Goal: Task Accomplishment & Management: Manage account settings

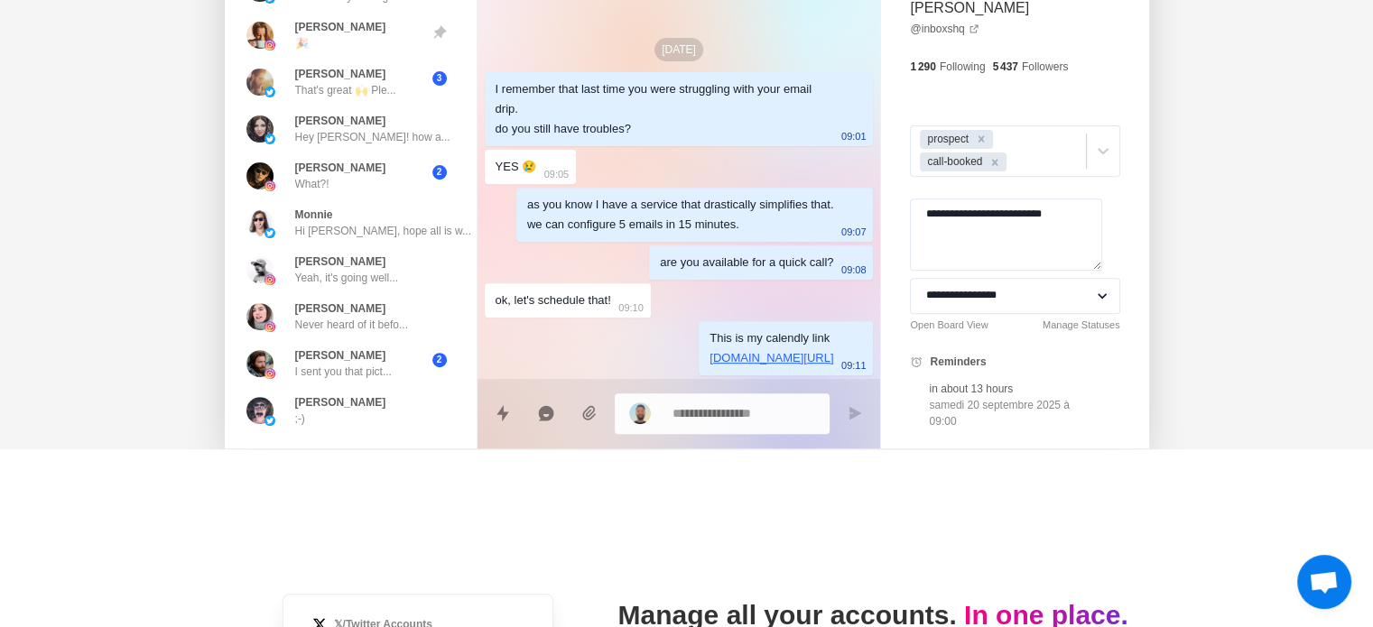
scroll to position [672, 0]
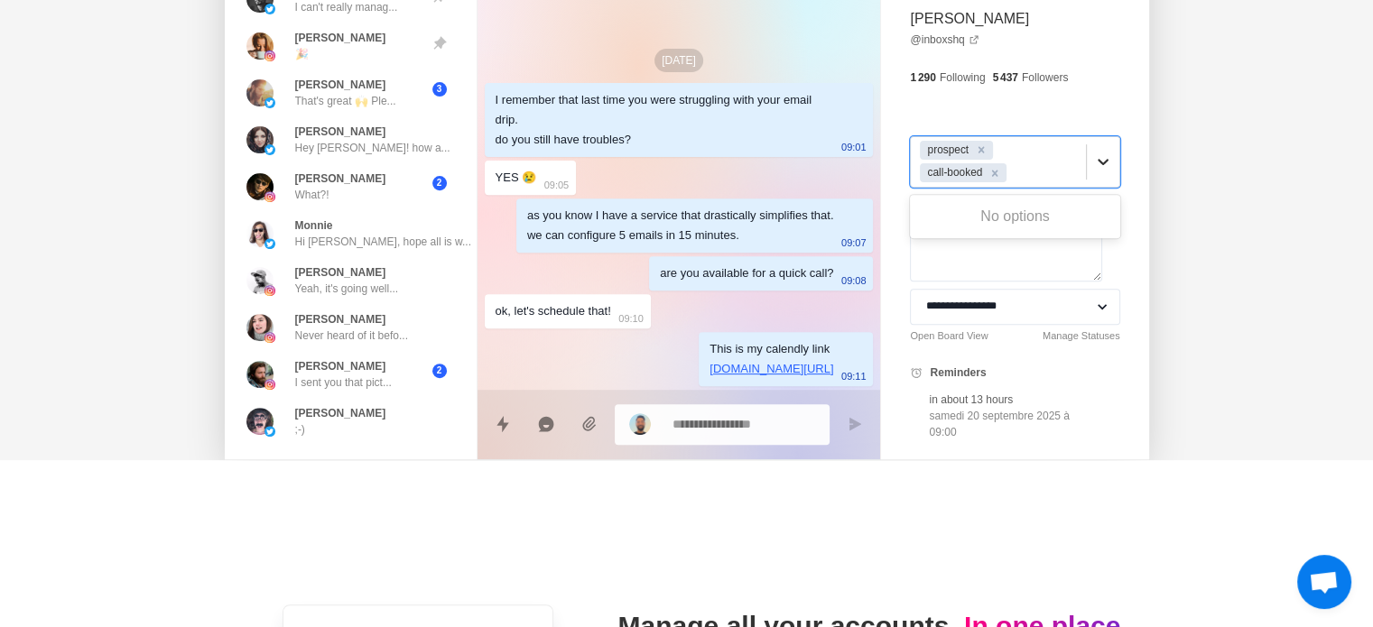
drag, startPoint x: 952, startPoint y: 164, endPoint x: 1085, endPoint y: 154, distance: 133.1
click at [1085, 154] on div "prospect call-booked" at bounding box center [1014, 161] width 209 height 51
click at [1094, 154] on icon at bounding box center [1103, 162] width 18 height 18
click at [984, 150] on icon "Remove prospect" at bounding box center [982, 150] width 6 height 6
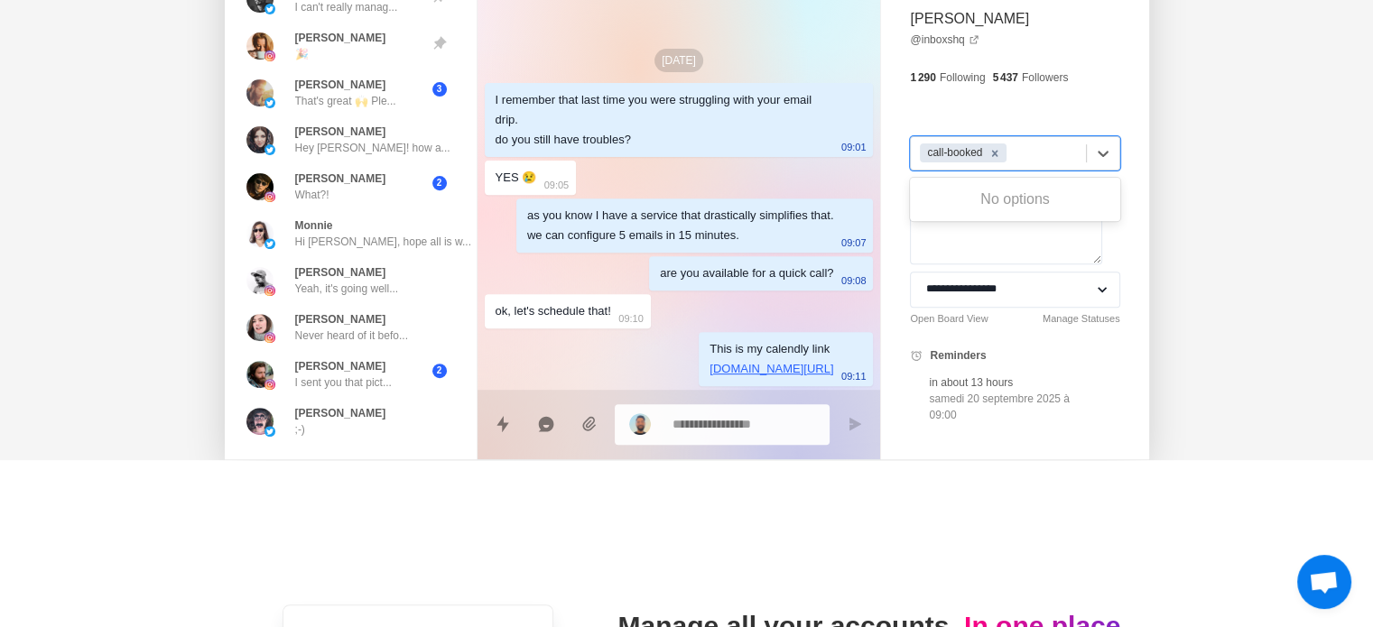
click at [998, 150] on icon "Remove call-booked" at bounding box center [995, 153] width 6 height 6
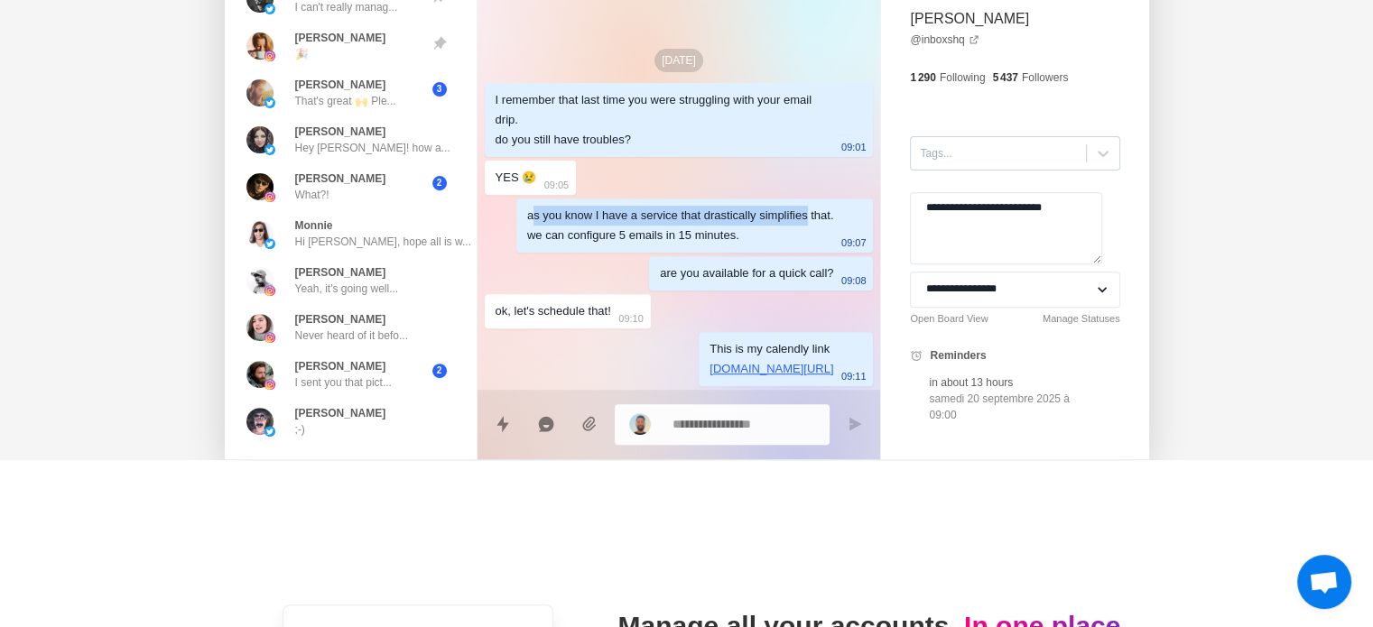
drag, startPoint x: 797, startPoint y: 212, endPoint x: 527, endPoint y: 203, distance: 270.1
click at [527, 203] on div "as you know I have a service that drastically simplifies that. we can configure…" at bounding box center [695, 226] width 358 height 54
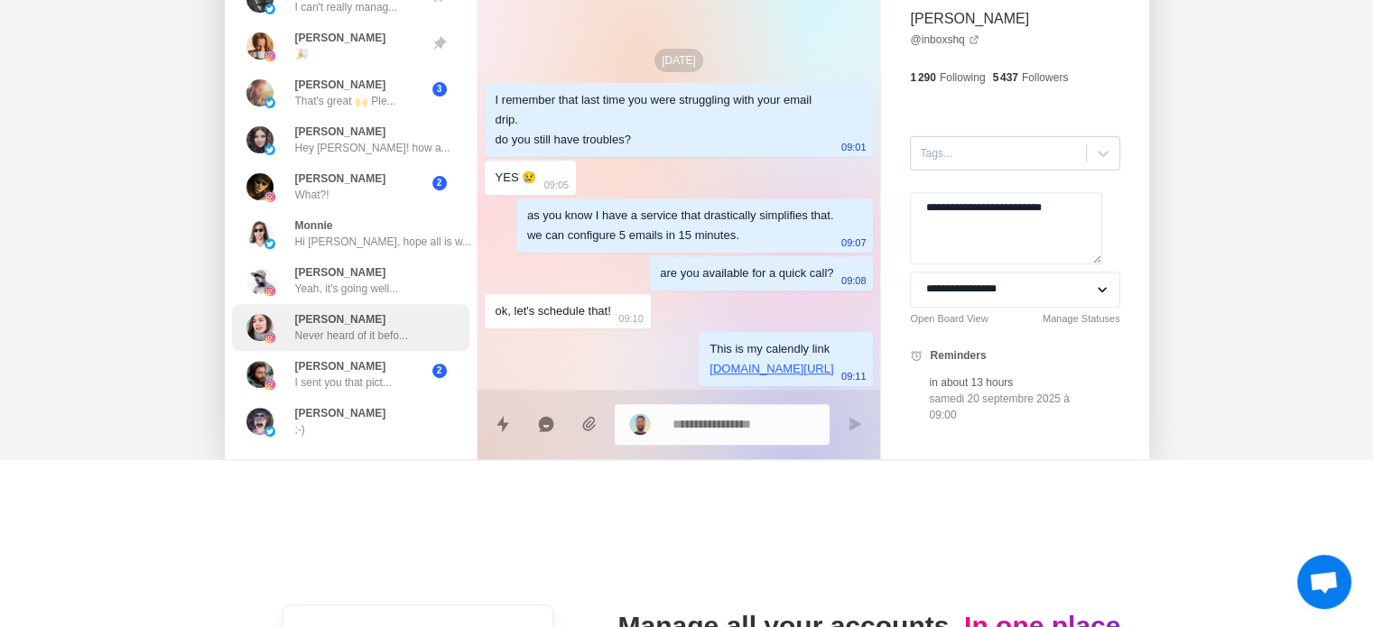
click at [319, 324] on p "Monica" at bounding box center [340, 319] width 91 height 16
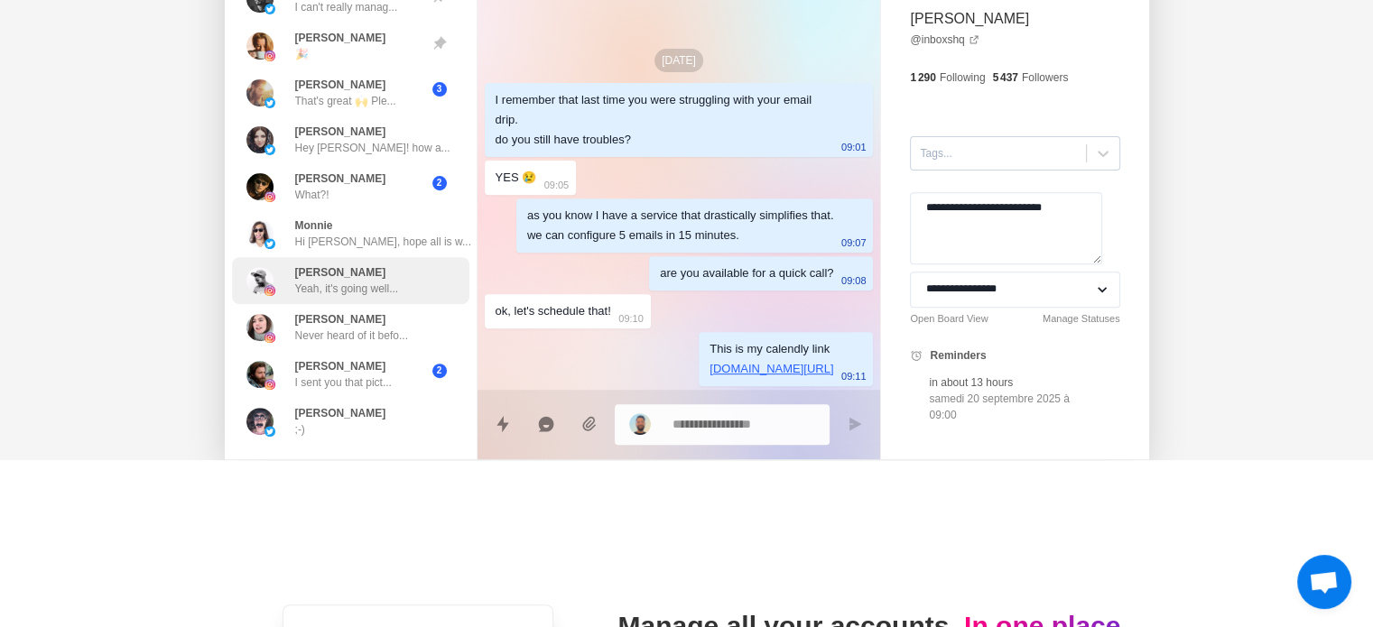
click at [332, 284] on p "Yeah, it's going well..." at bounding box center [347, 289] width 104 height 16
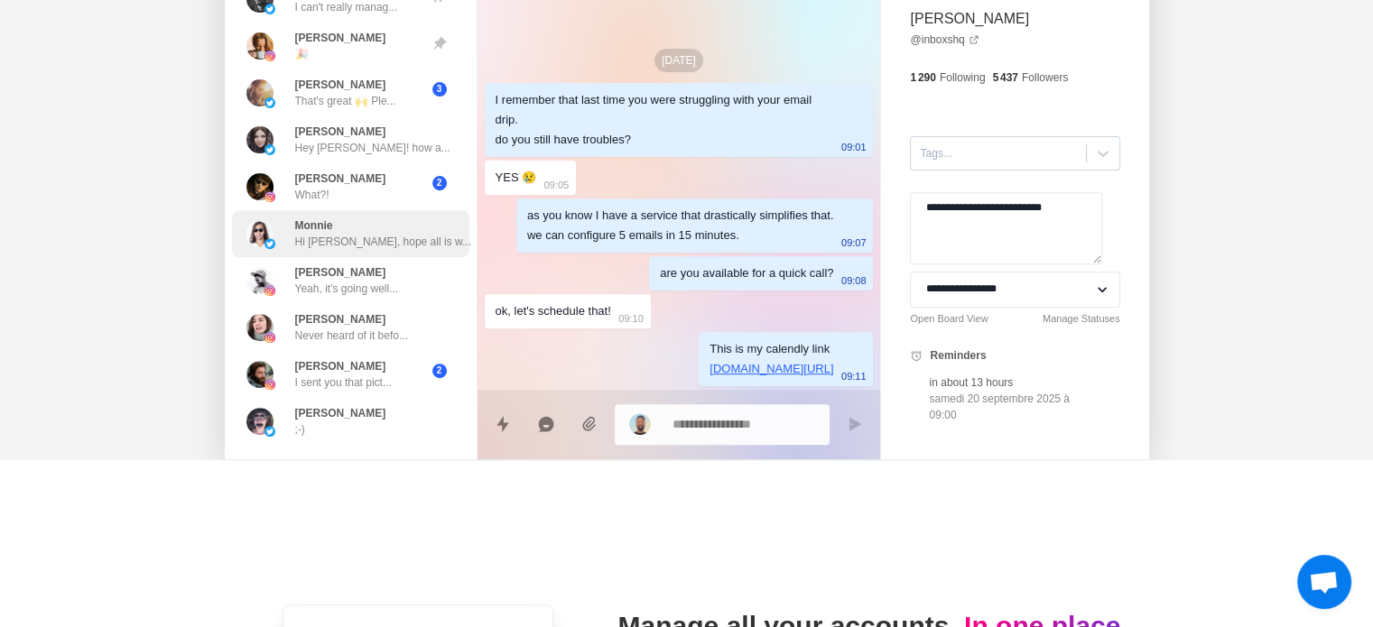
click at [336, 235] on p "Hi Luca, hope all is w..." at bounding box center [383, 242] width 176 height 16
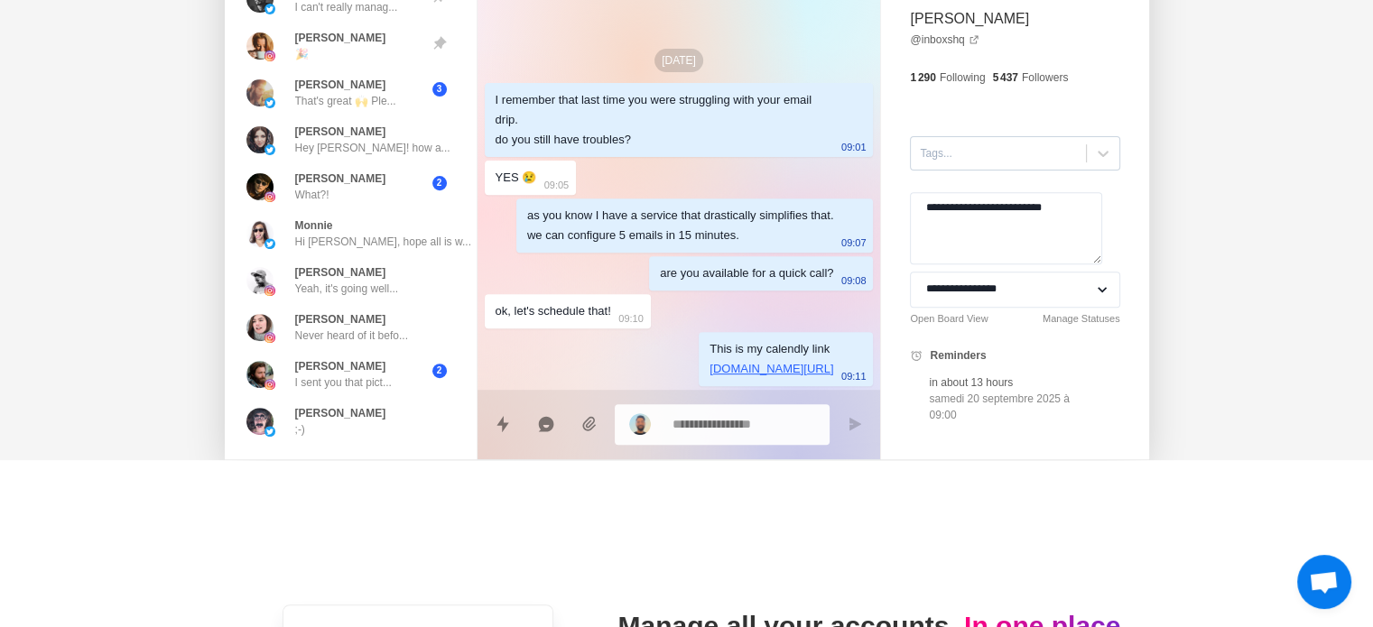
click at [709, 222] on div "as you know I have a service that drastically simplifies that. we can configure…" at bounding box center [680, 226] width 307 height 40
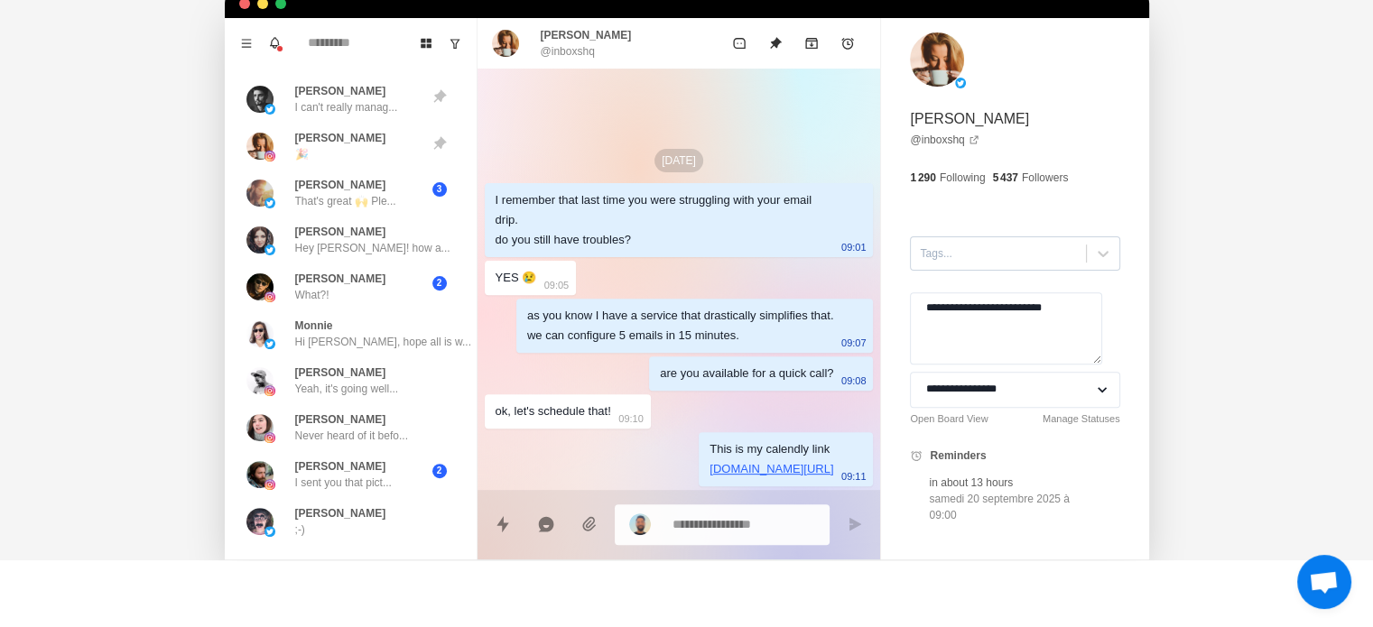
scroll to position [562, 0]
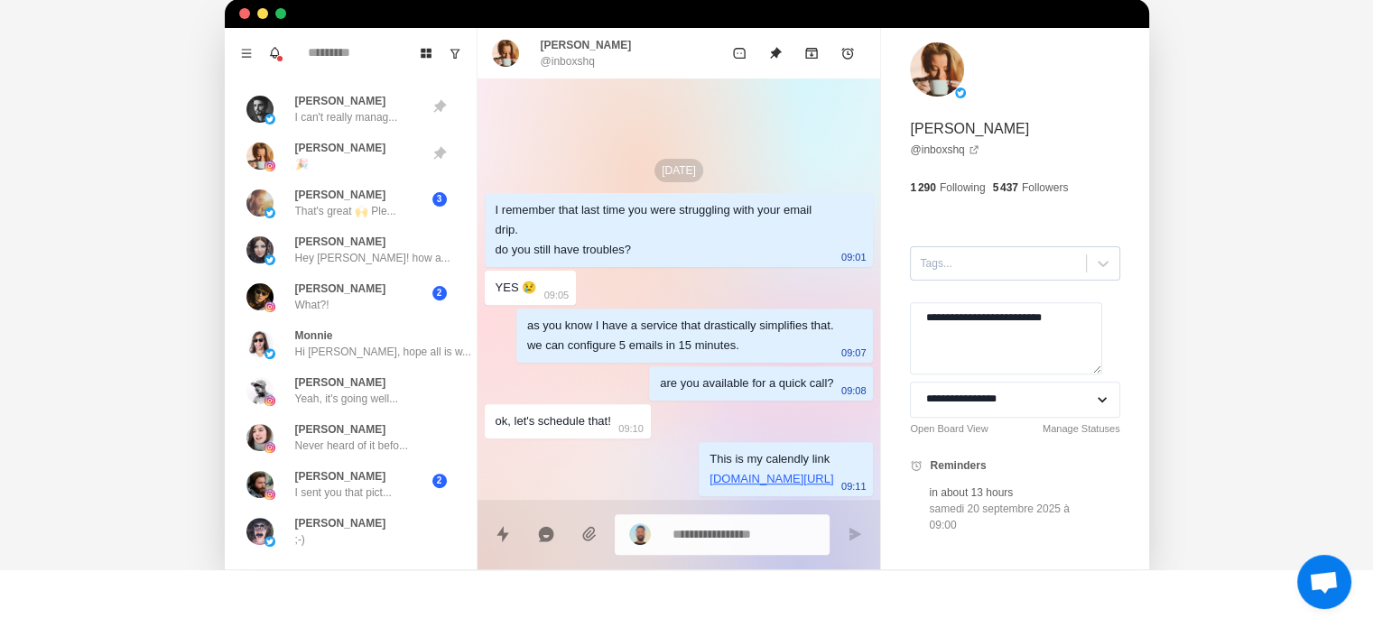
click at [877, 520] on div at bounding box center [680, 535] width 404 height 70
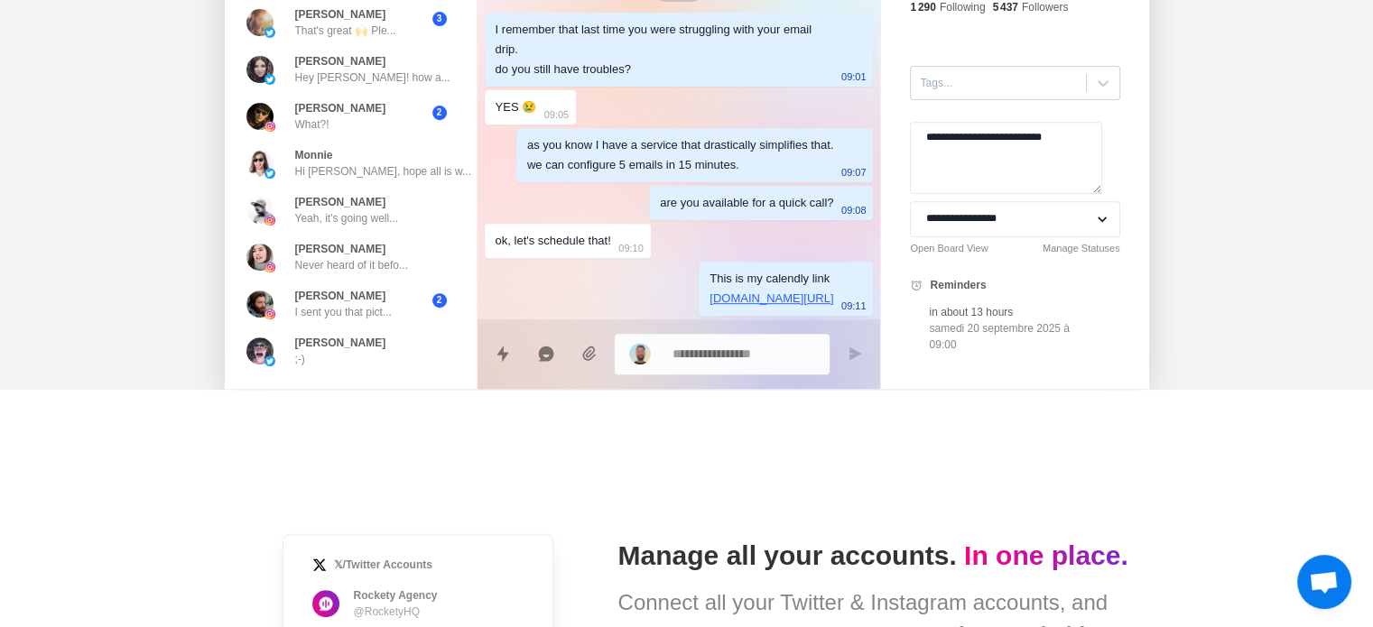
scroll to position [752, 0]
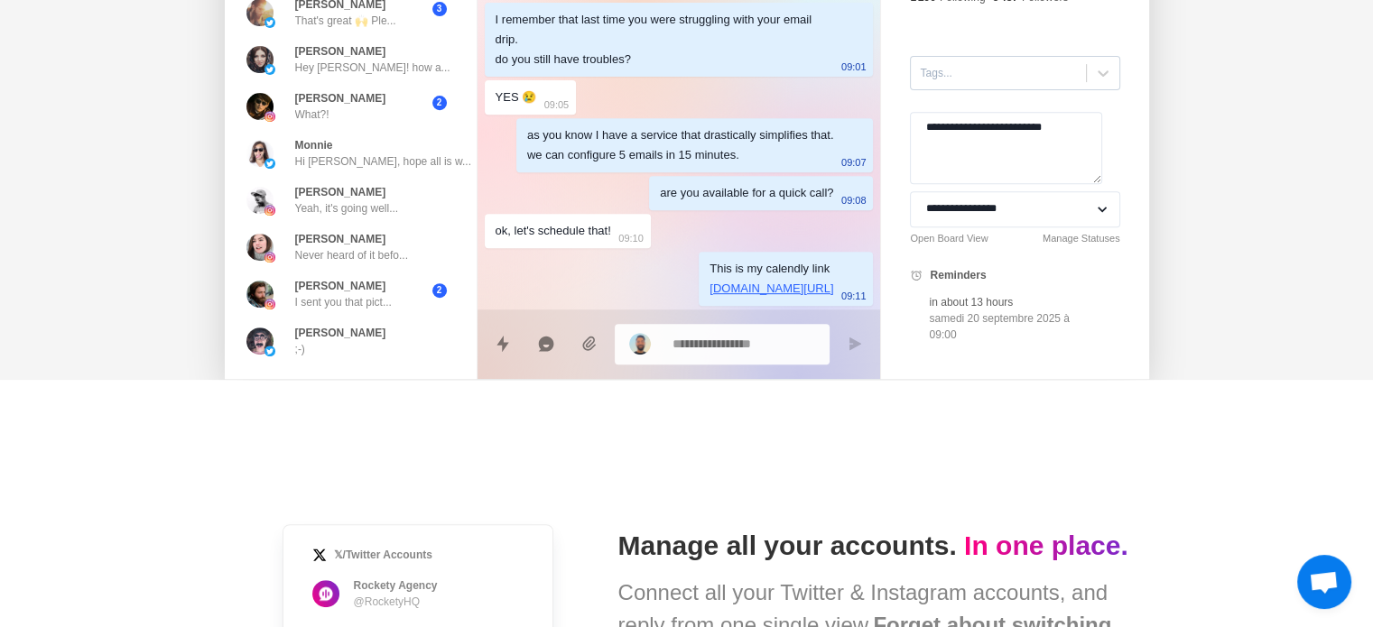
type textarea "*"
click at [759, 353] on textarea at bounding box center [745, 343] width 144 height 26
type textarea "*"
type textarea "**"
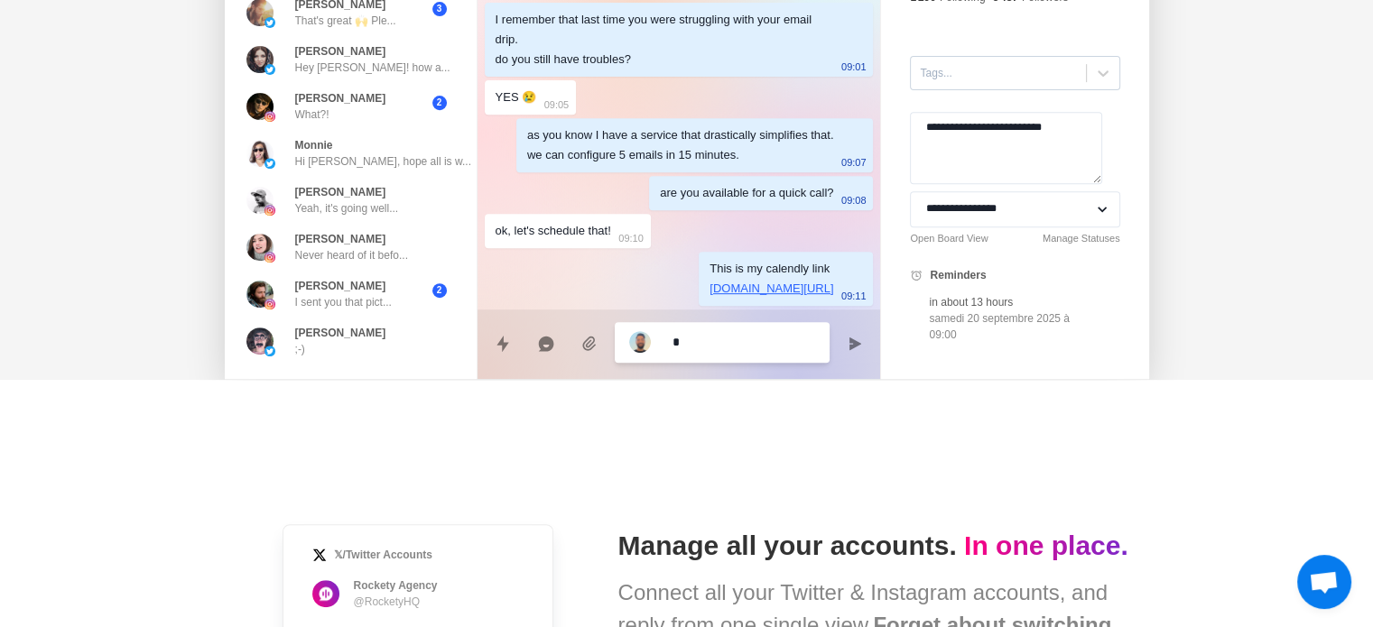
type textarea "*"
type textarea "***"
type textarea "*"
type textarea "****"
type textarea "*"
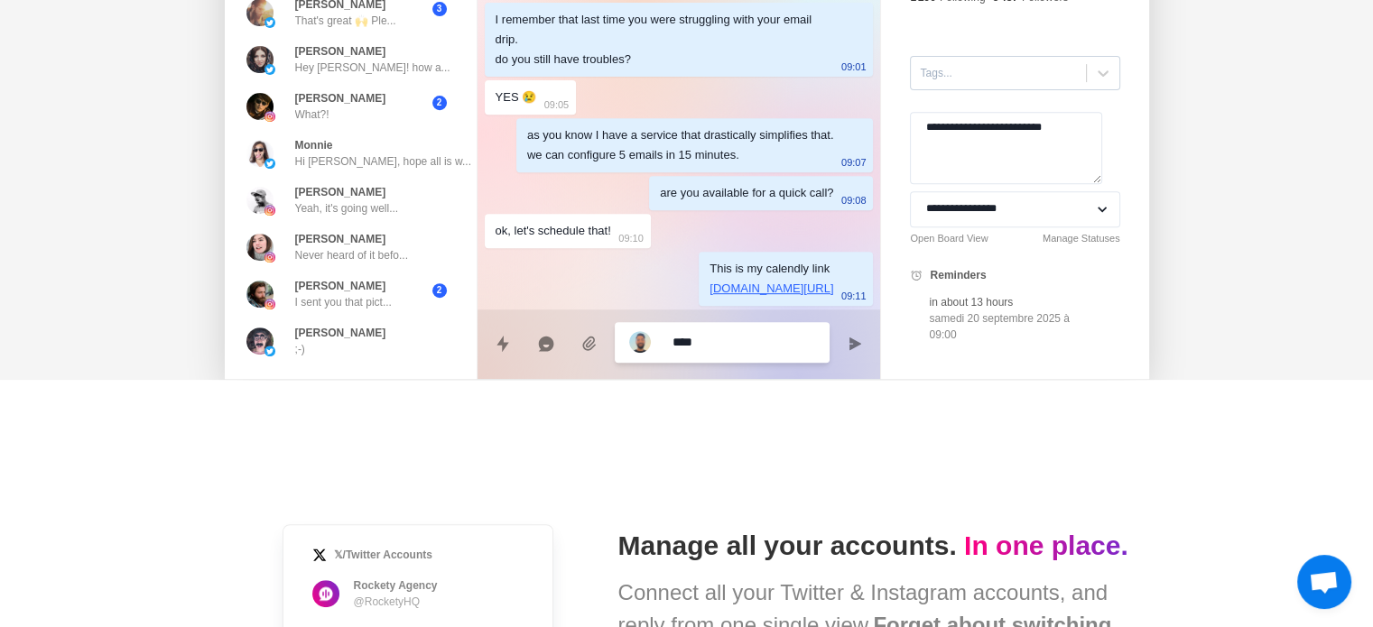
type textarea "*****"
type textarea "*"
type textarea "*****"
type textarea "*"
type textarea "*******"
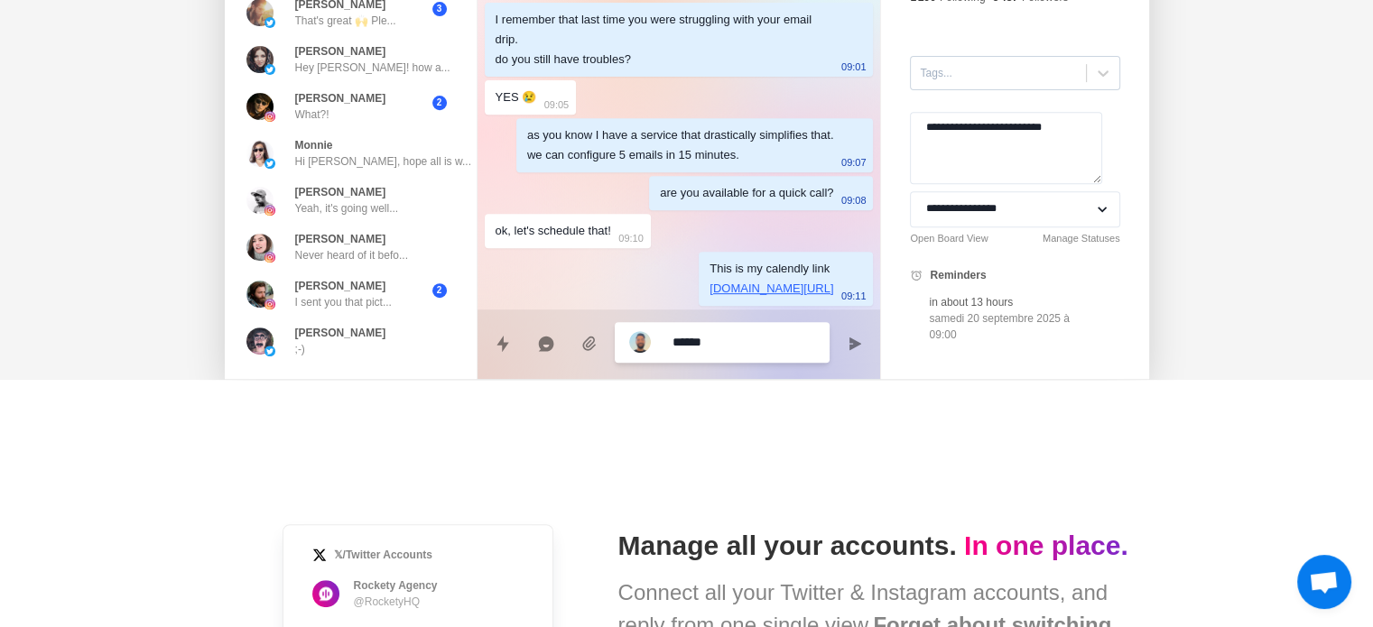
type textarea "*"
type textarea "********"
type textarea "*"
type textarea "*********"
type textarea "*"
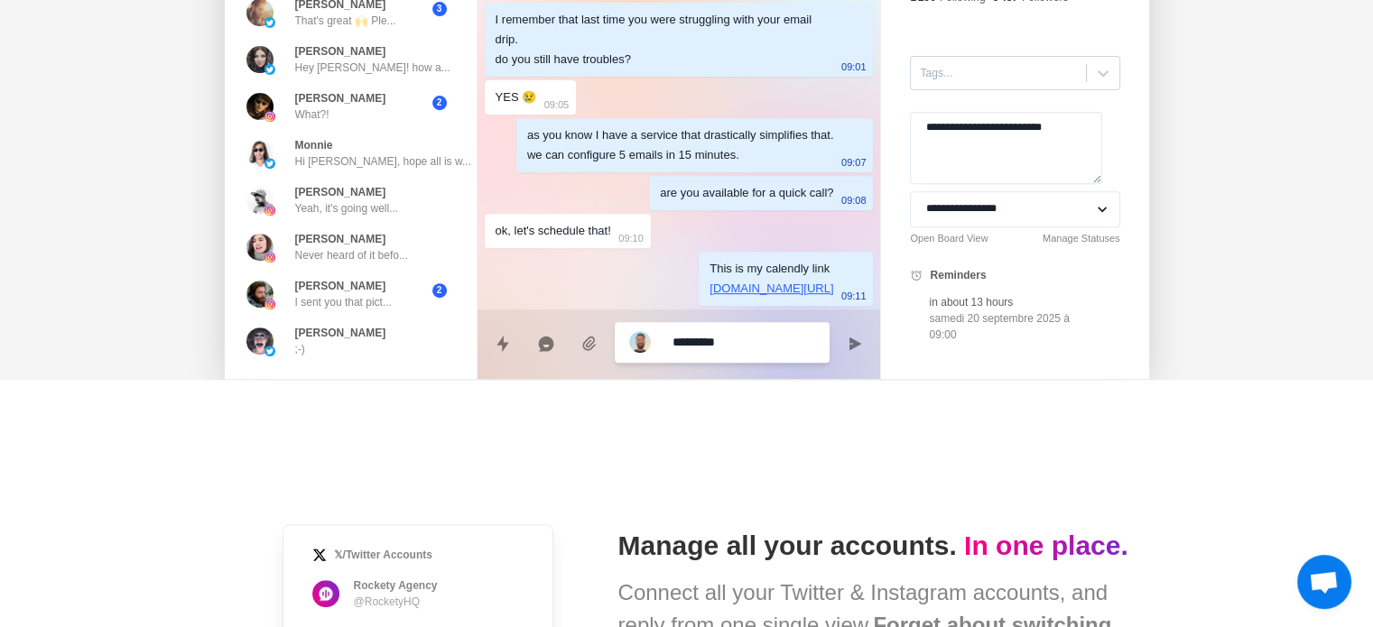
type textarea "**********"
type textarea "*"
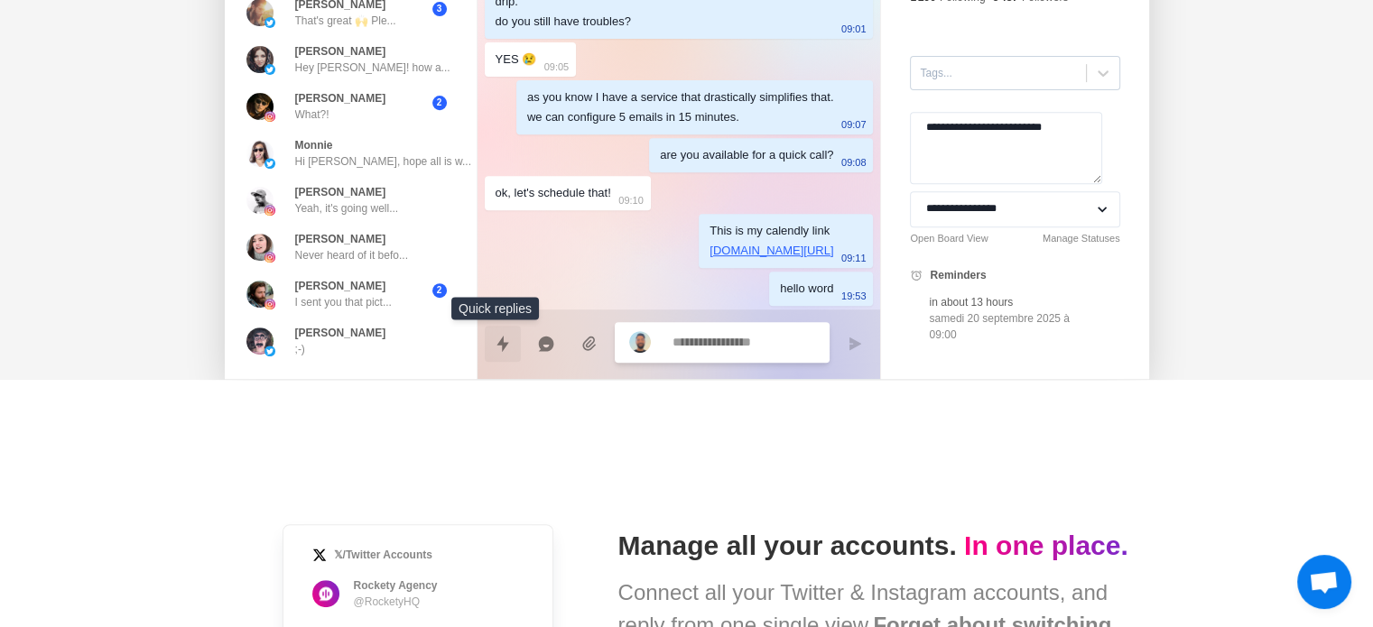
click at [502, 344] on icon "Quick replies" at bounding box center [503, 344] width 18 height 18
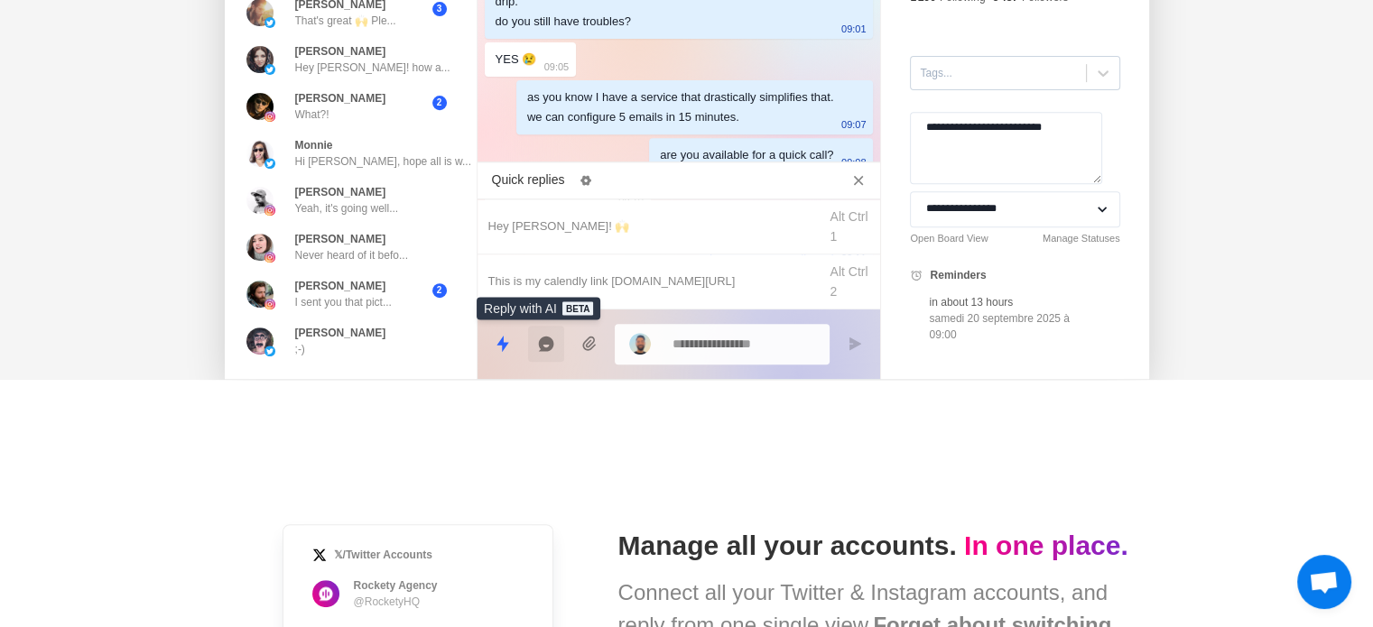
click at [538, 342] on icon "Reply with AI" at bounding box center [545, 344] width 15 height 15
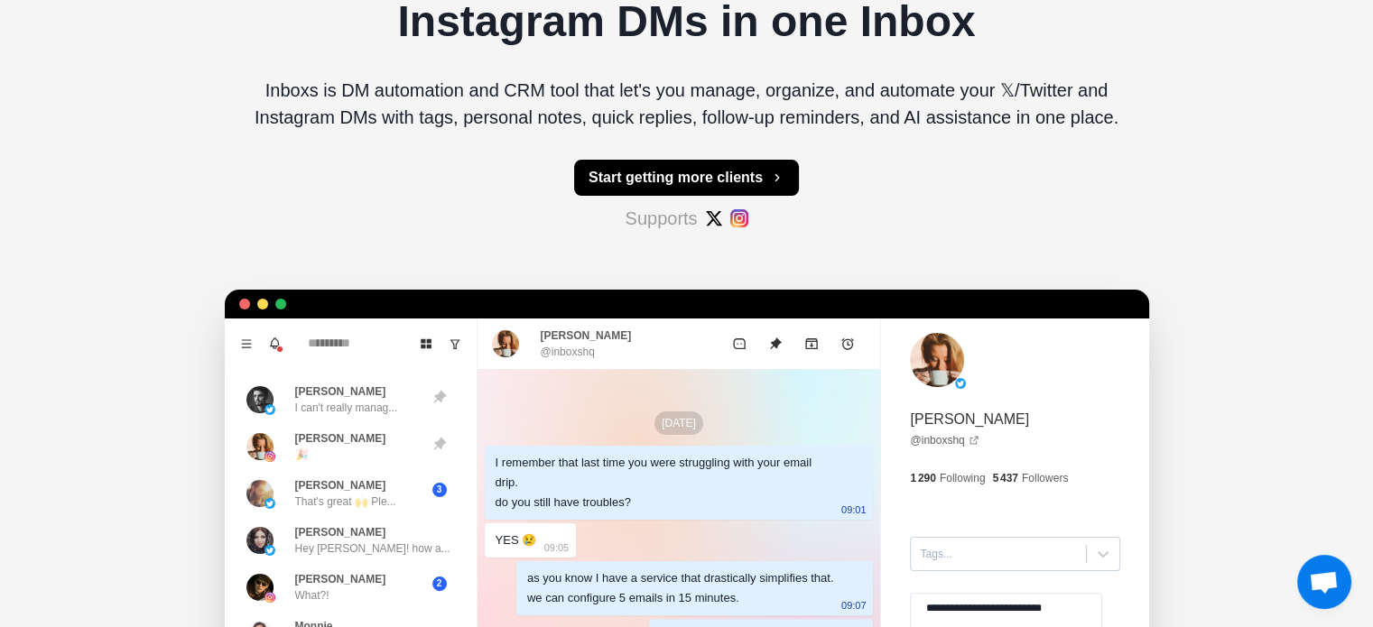
scroll to position [239, 0]
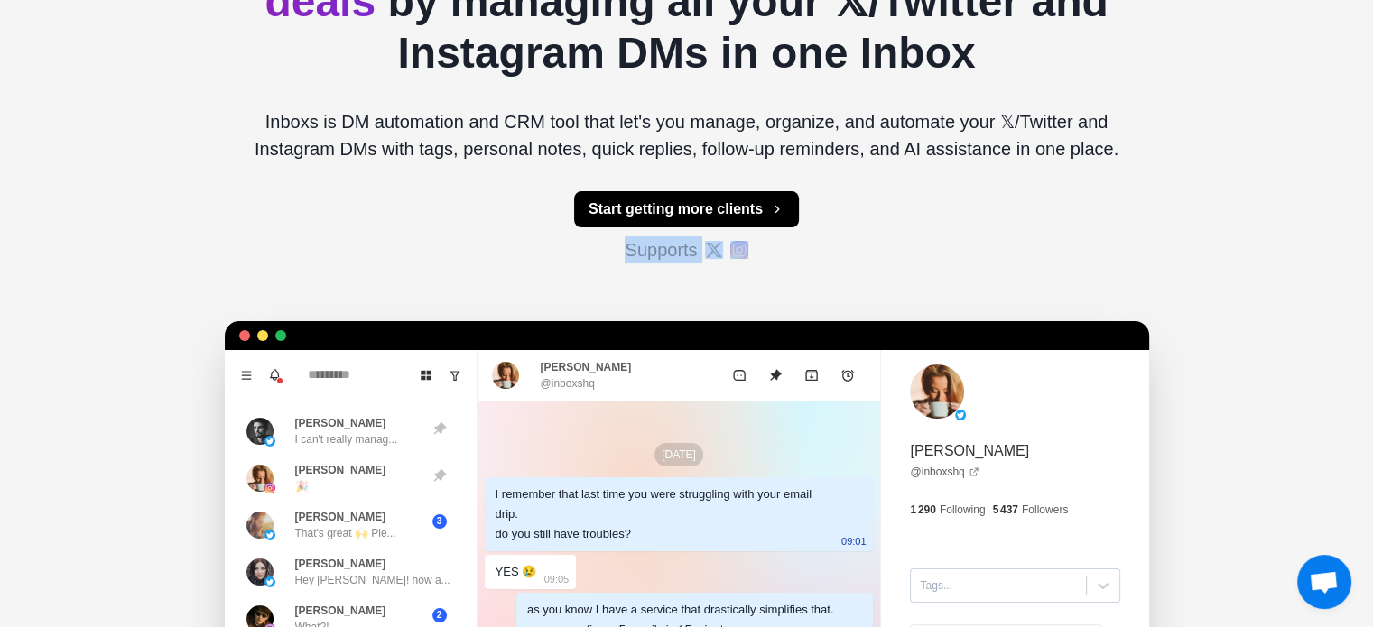
drag, startPoint x: 1092, startPoint y: 330, endPoint x: 1307, endPoint y: 169, distance: 268.9
click at [1307, 169] on div "Inboxs Pricing Get started Save time, reply faster, and close more deals by man…" at bounding box center [686, 327] width 1373 height 1132
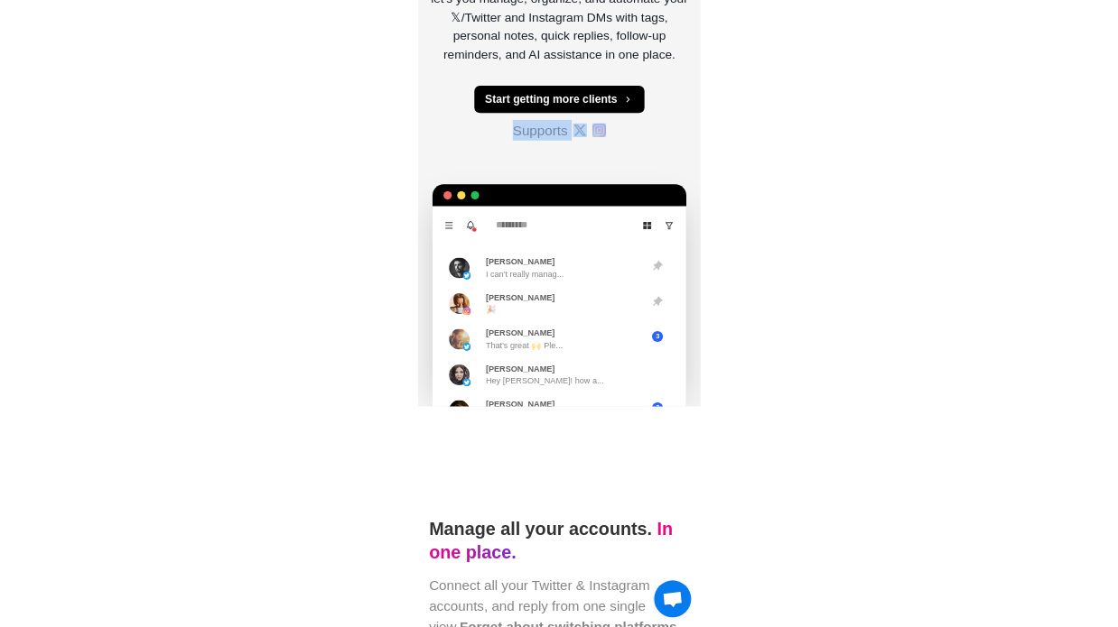
scroll to position [283, 0]
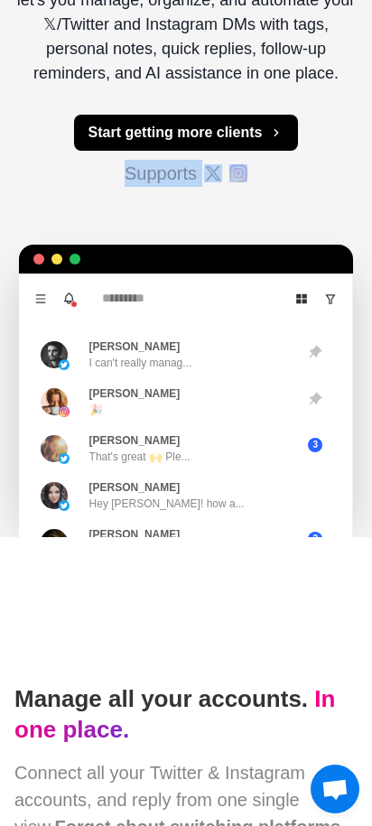
click at [40, 298] on icon "Menu" at bounding box center [40, 298] width 10 height 8
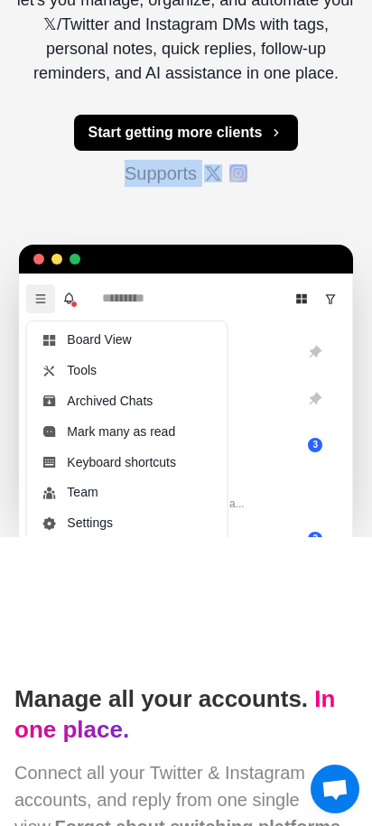
click at [40, 298] on icon "Menu" at bounding box center [40, 298] width 10 height 8
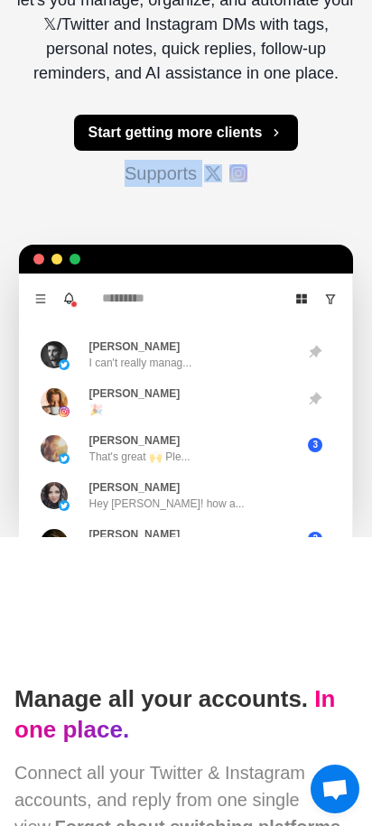
click at [166, 367] on p "I can't really manag..." at bounding box center [140, 363] width 103 height 16
click at [142, 409] on div "Sarah Olon 🎉" at bounding box center [134, 401] width 91 height 33
click at [153, 450] on p "That's great 🙌 Ple..." at bounding box center [139, 457] width 101 height 16
click at [158, 504] on p "Hey Hannah! how a..." at bounding box center [166, 504] width 155 height 16
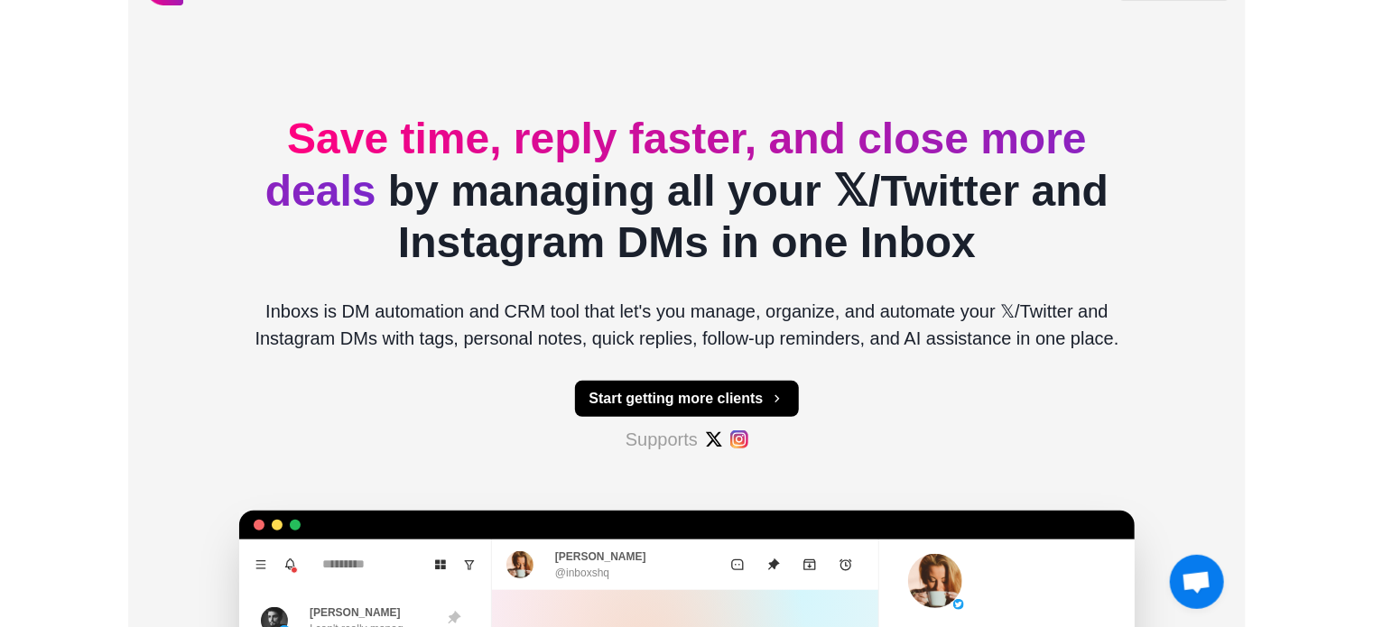
scroll to position [39, 0]
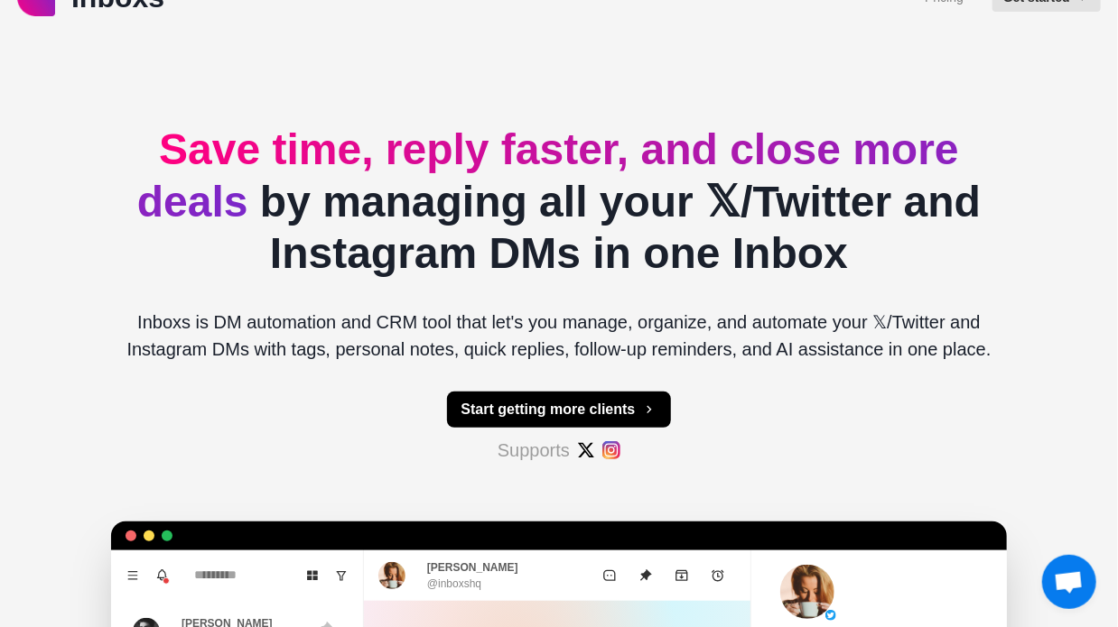
type textarea "*"
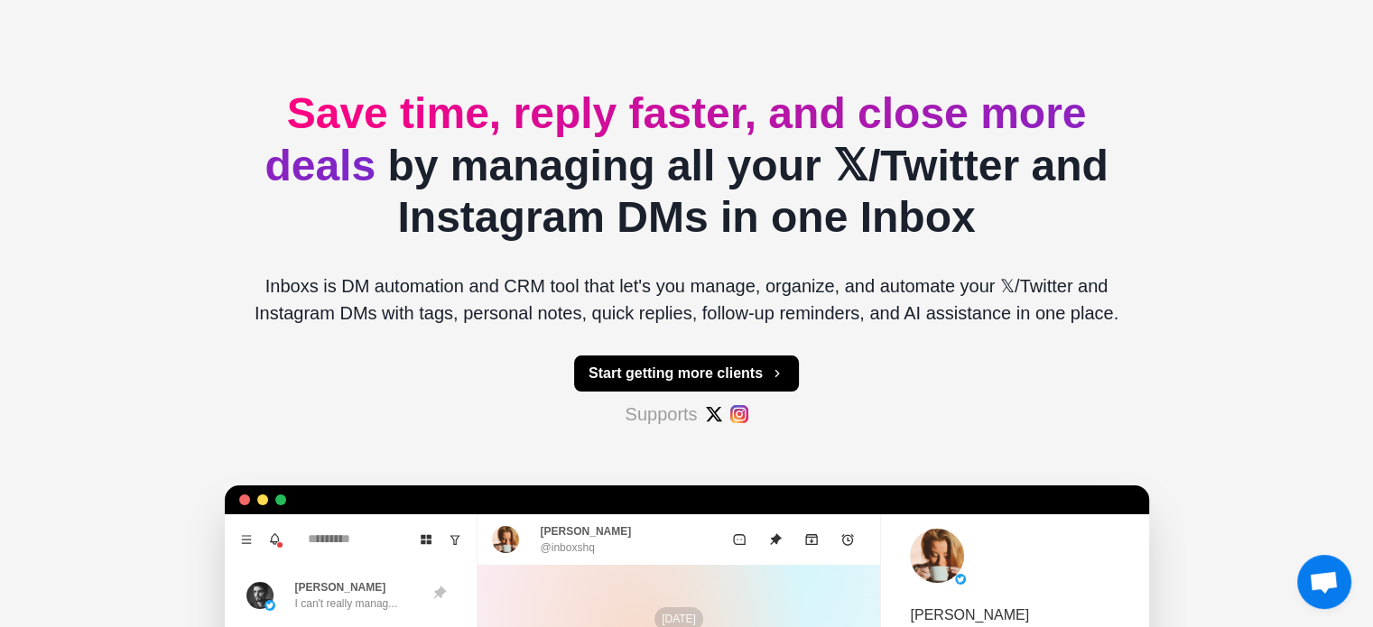
scroll to position [0, 0]
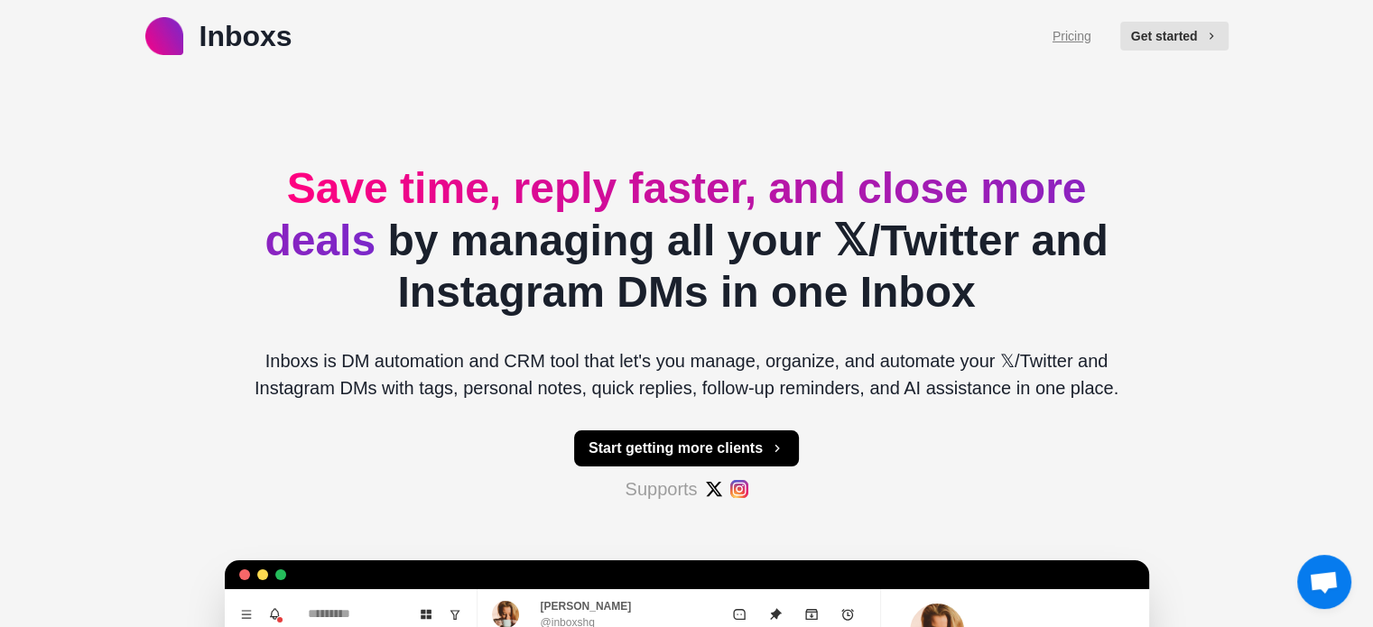
click at [1081, 35] on link "Pricing" at bounding box center [1072, 36] width 39 height 19
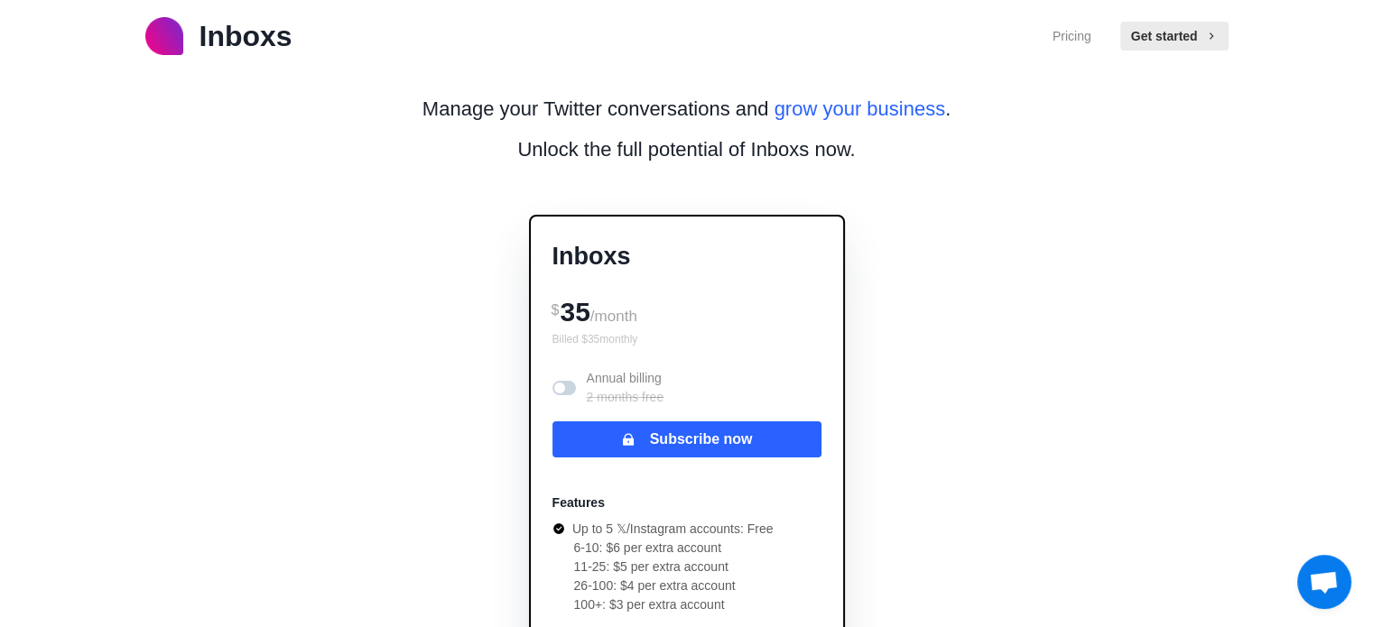
click at [562, 387] on span at bounding box center [559, 388] width 11 height 11
click at [564, 387] on span at bounding box center [568, 388] width 11 height 11
click at [165, 36] on img at bounding box center [164, 36] width 38 height 38
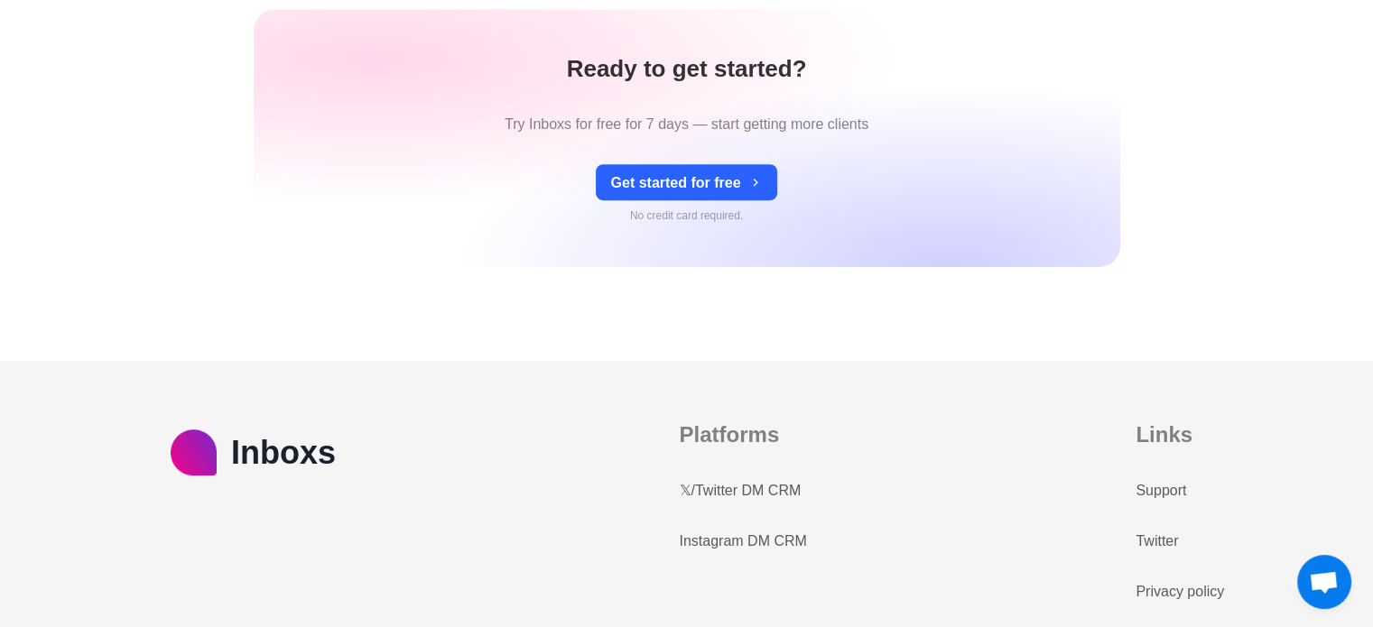
scroll to position [7983, 0]
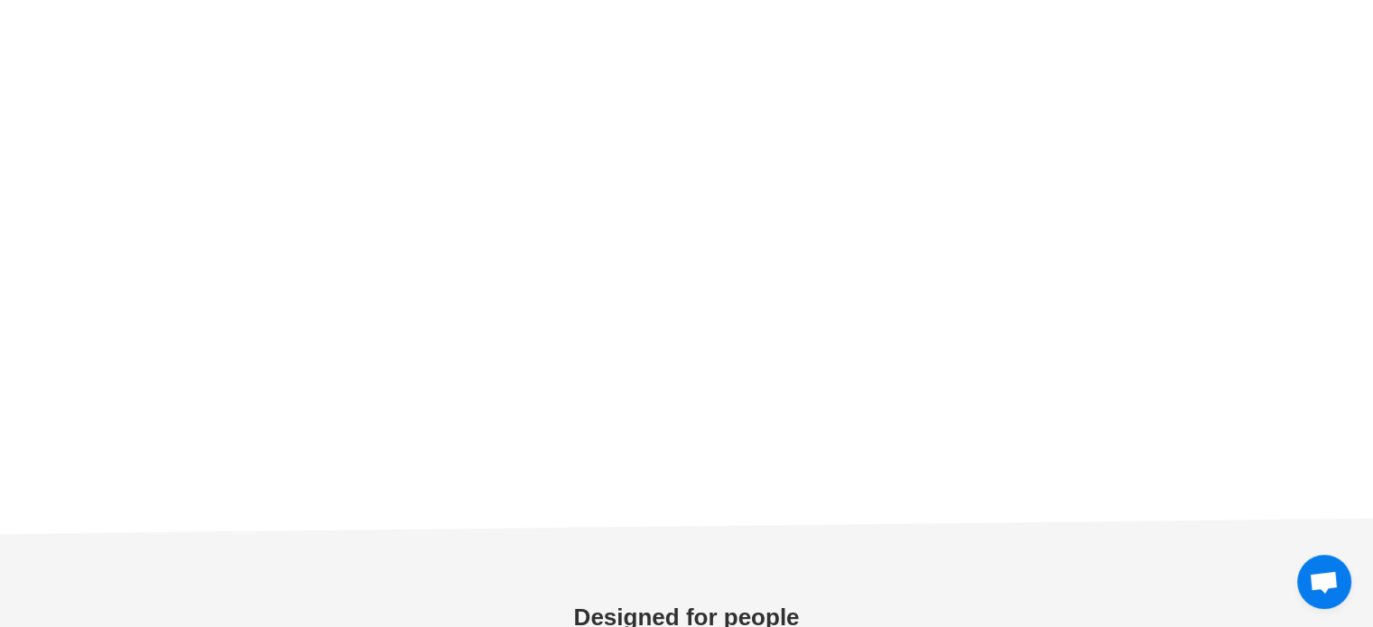
type textarea "*"
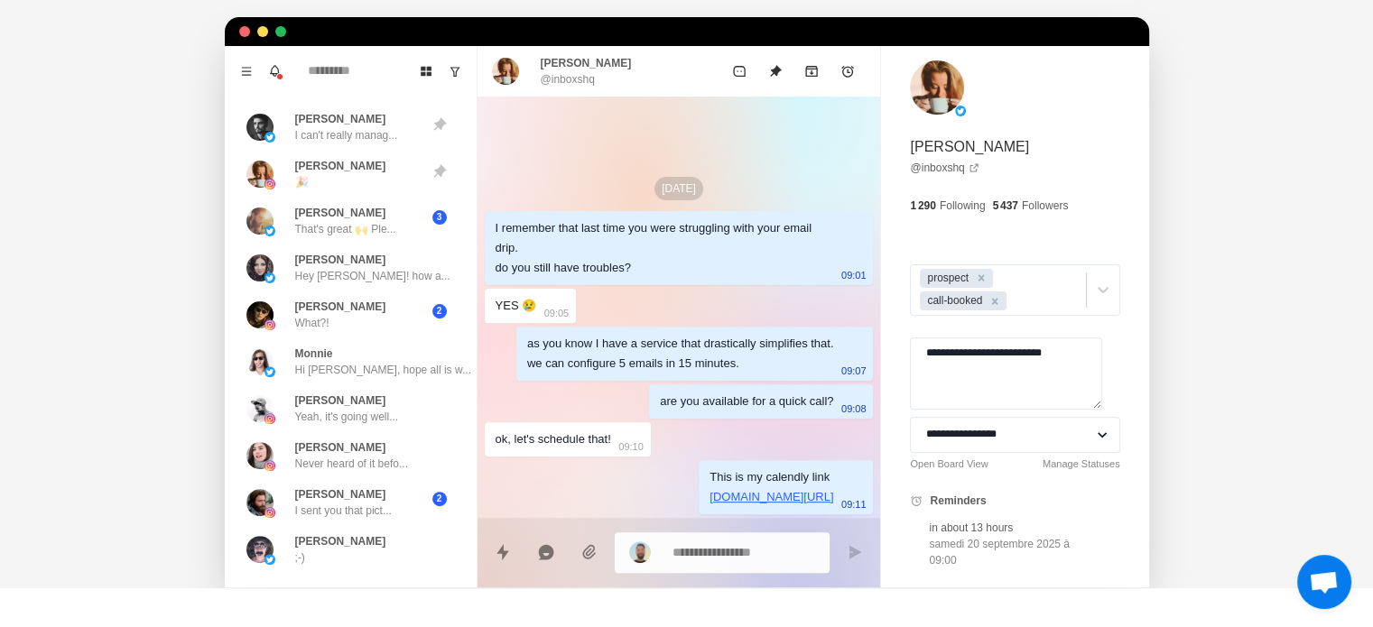
scroll to position [553, 0]
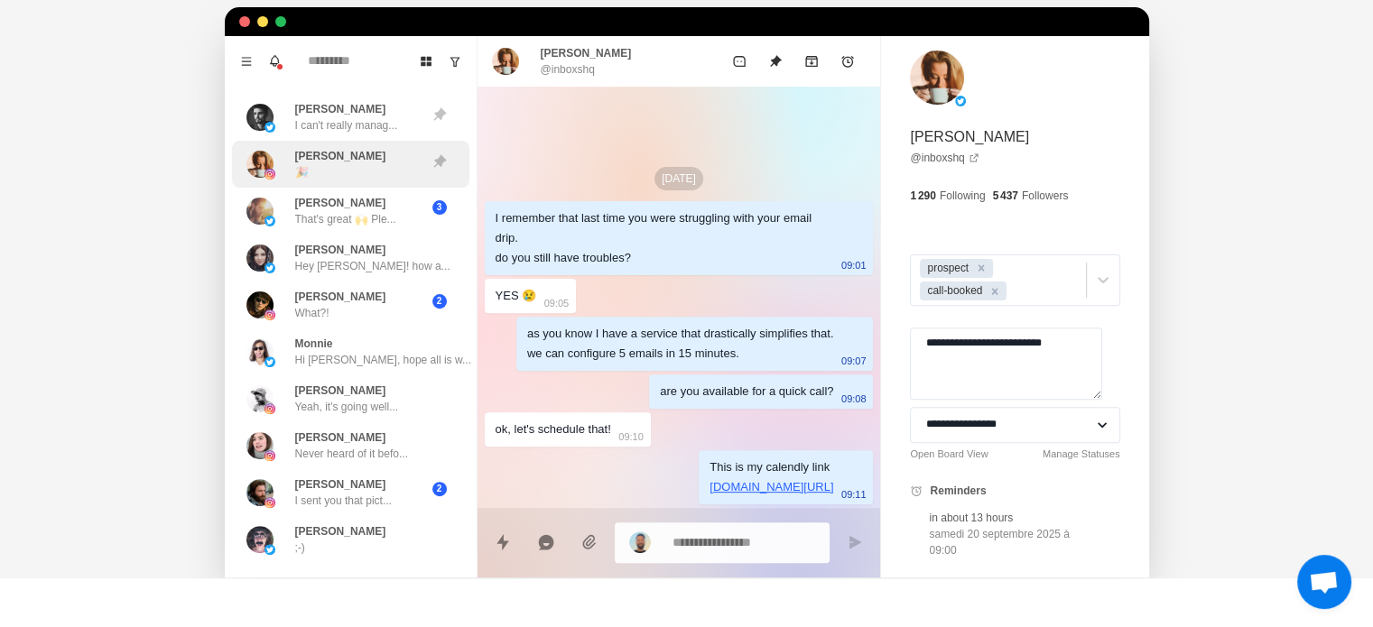
click at [311, 166] on div "Sarah Olon 🎉" at bounding box center [340, 164] width 91 height 33
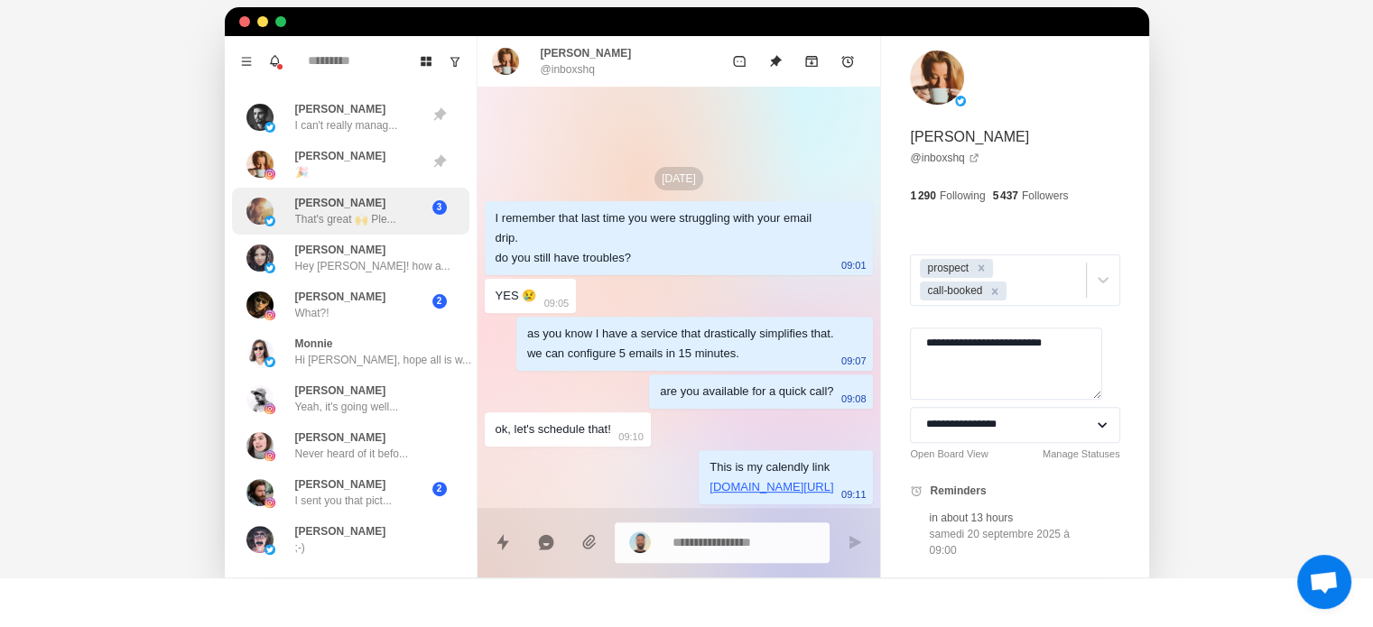
click at [311, 201] on p "John Paul" at bounding box center [340, 203] width 91 height 16
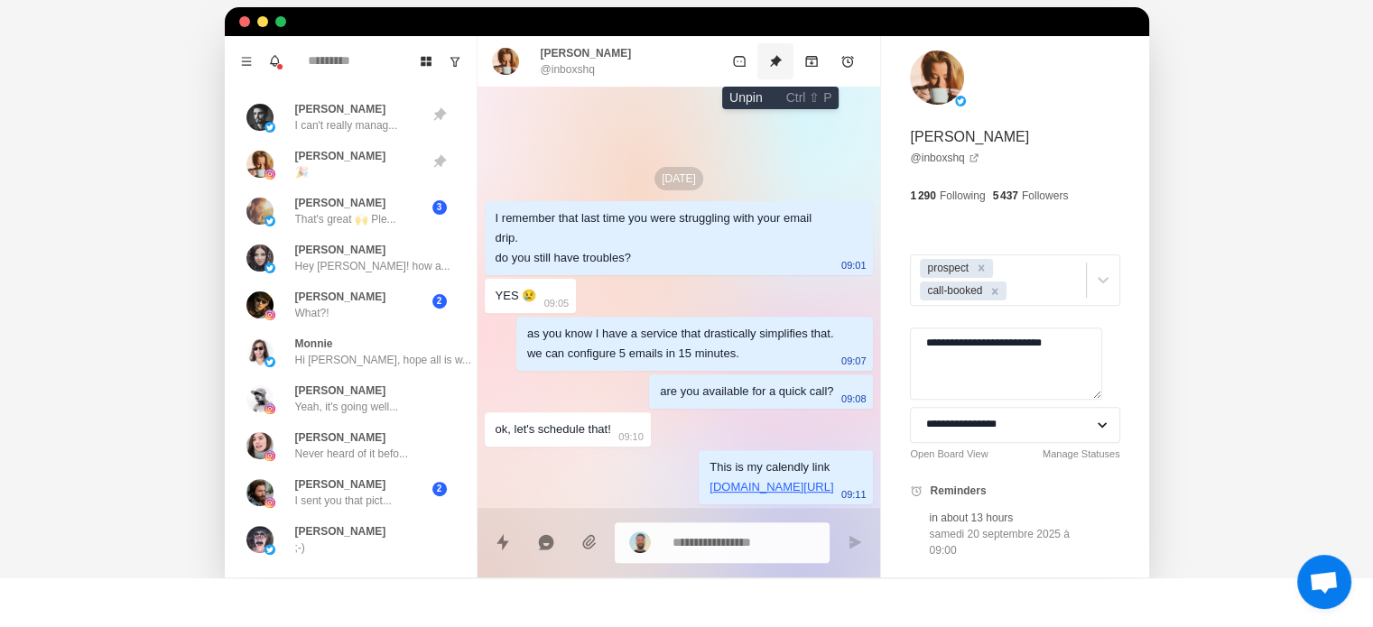
click at [783, 68] on icon "Unpin" at bounding box center [775, 61] width 14 height 14
click at [744, 66] on icon "Mark as unread" at bounding box center [739, 61] width 14 height 14
click at [819, 71] on button "Archive" at bounding box center [812, 61] width 36 height 36
click at [846, 63] on icon "Add reminder" at bounding box center [848, 61] width 14 height 14
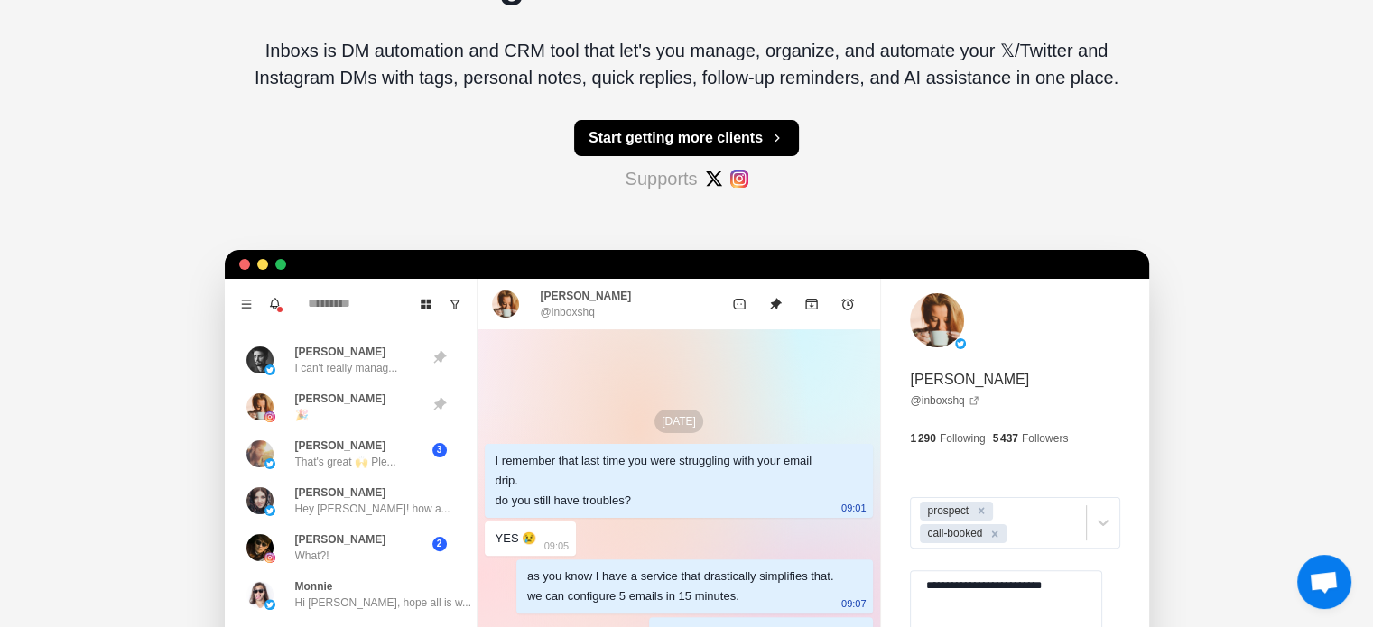
scroll to position [342, 0]
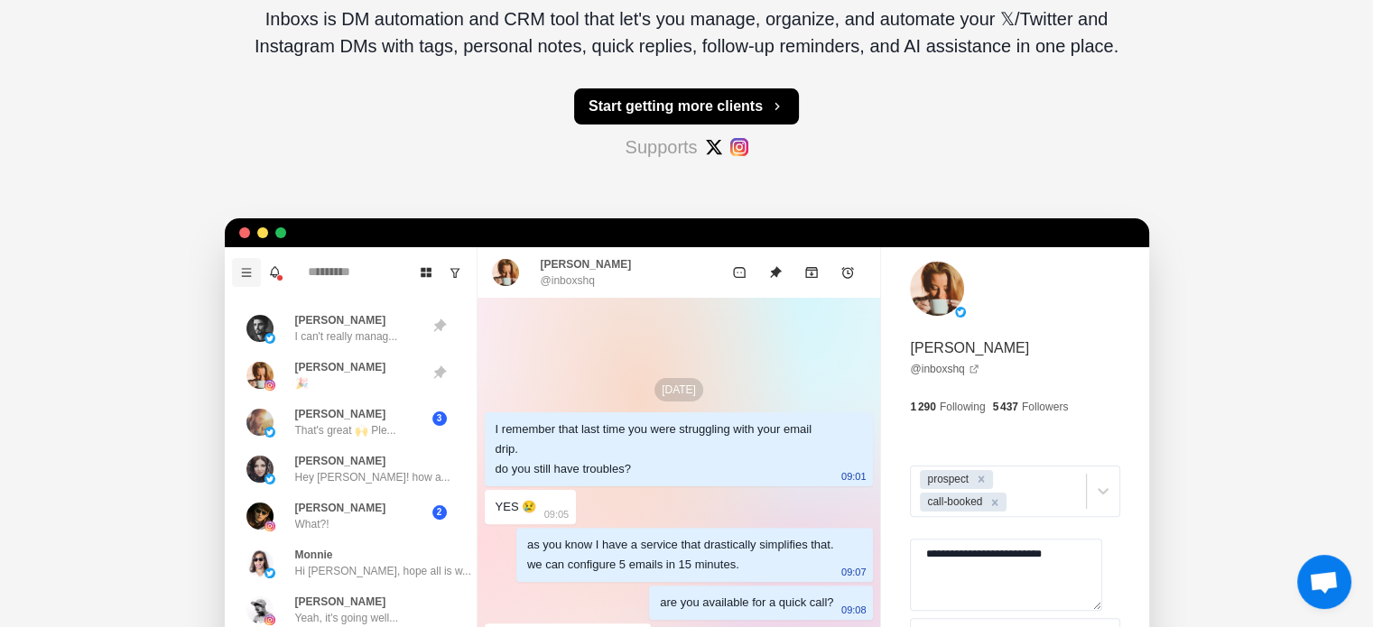
click at [237, 271] on button "Menu" at bounding box center [246, 272] width 29 height 29
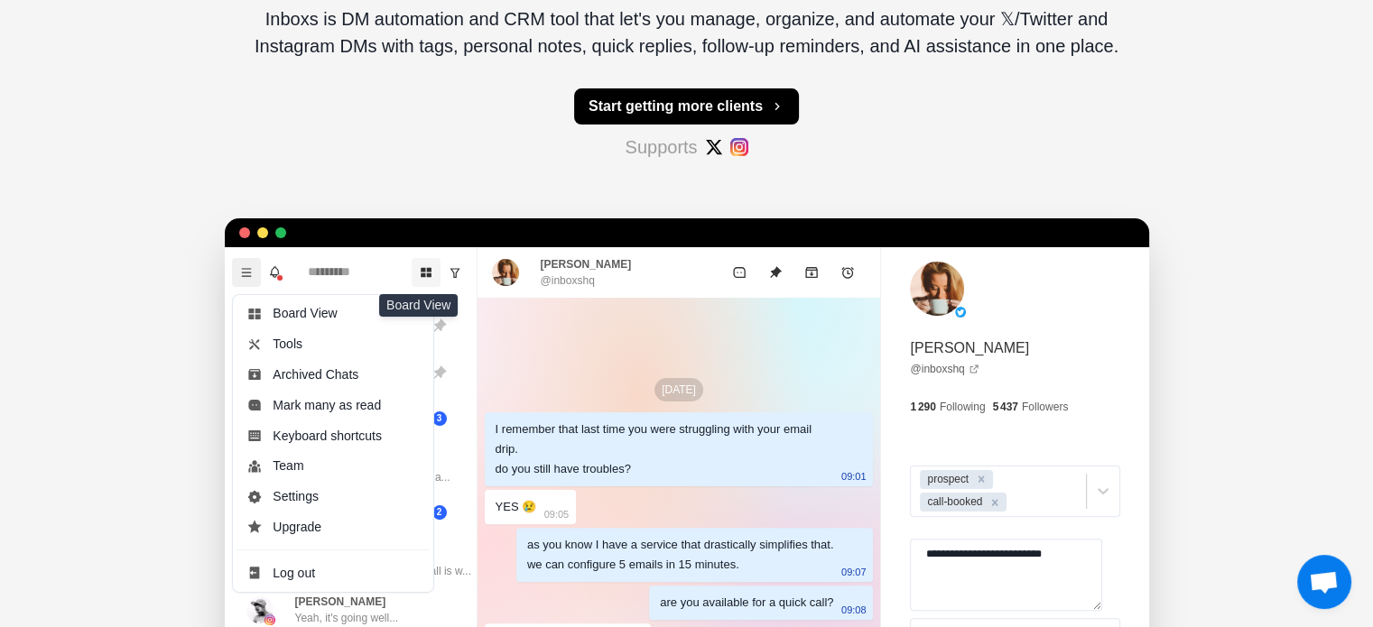
click at [423, 266] on icon "Board View" at bounding box center [426, 272] width 13 height 13
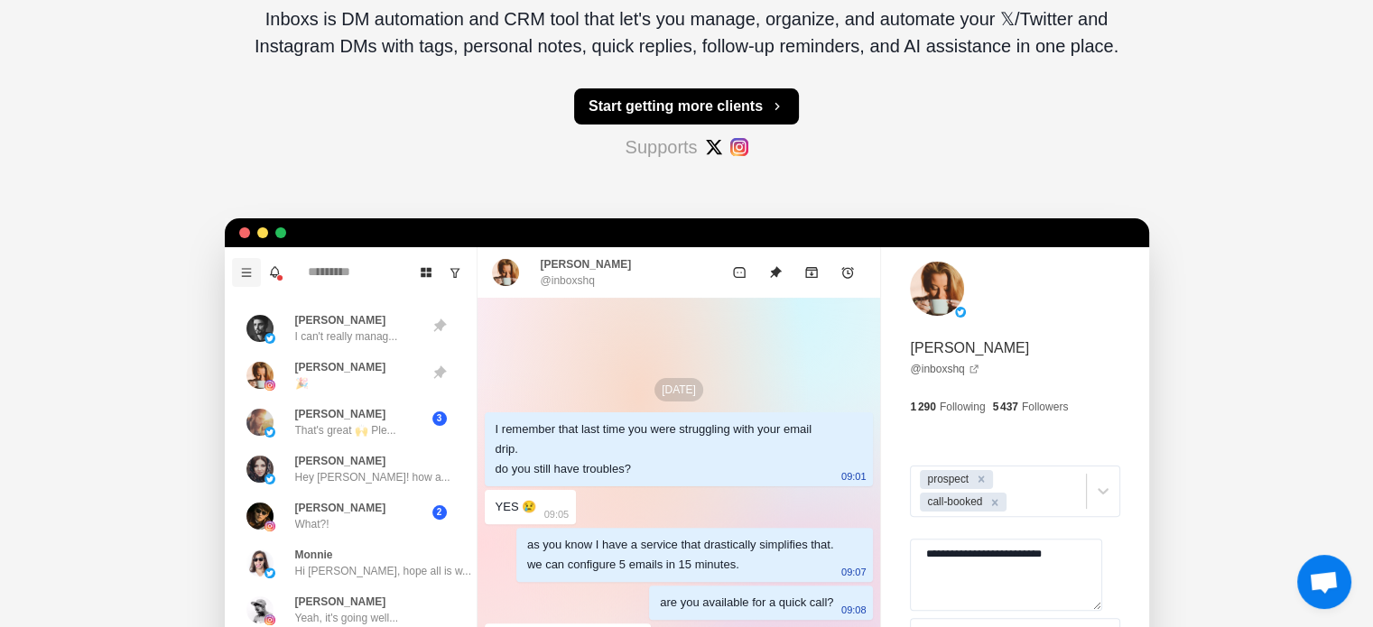
click at [246, 262] on button "Menu" at bounding box center [246, 272] width 29 height 29
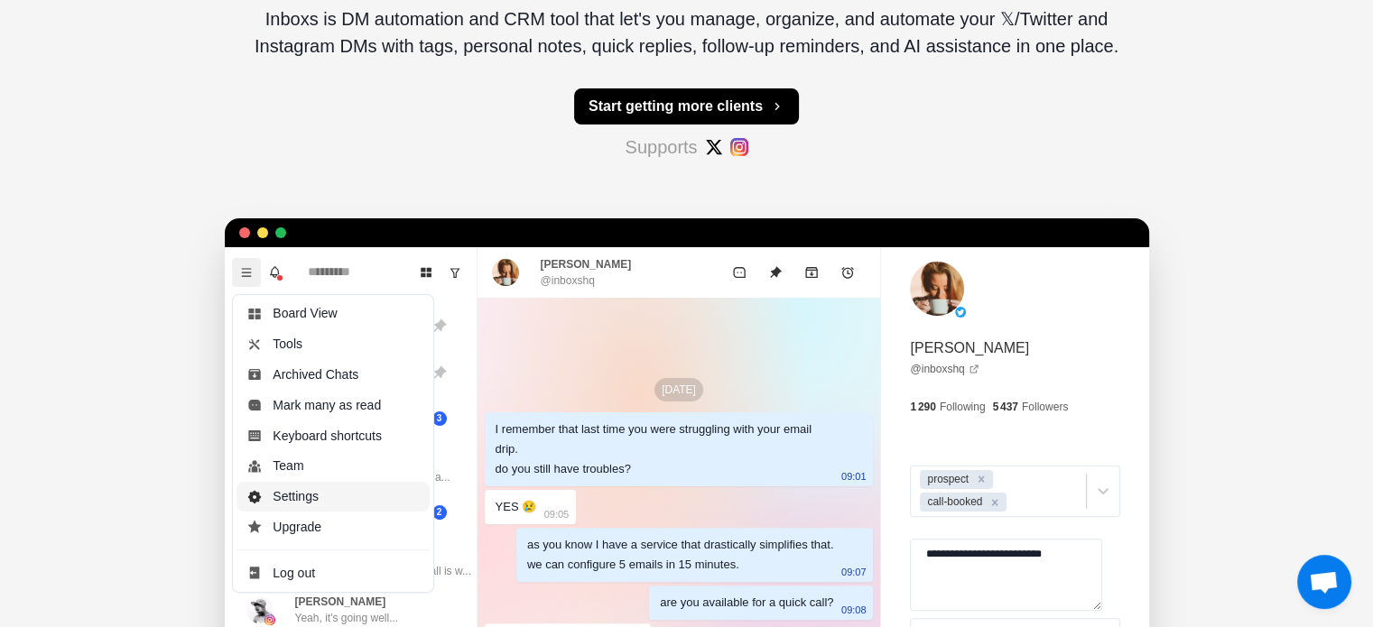
click at [283, 503] on button "Settings" at bounding box center [333, 496] width 193 height 31
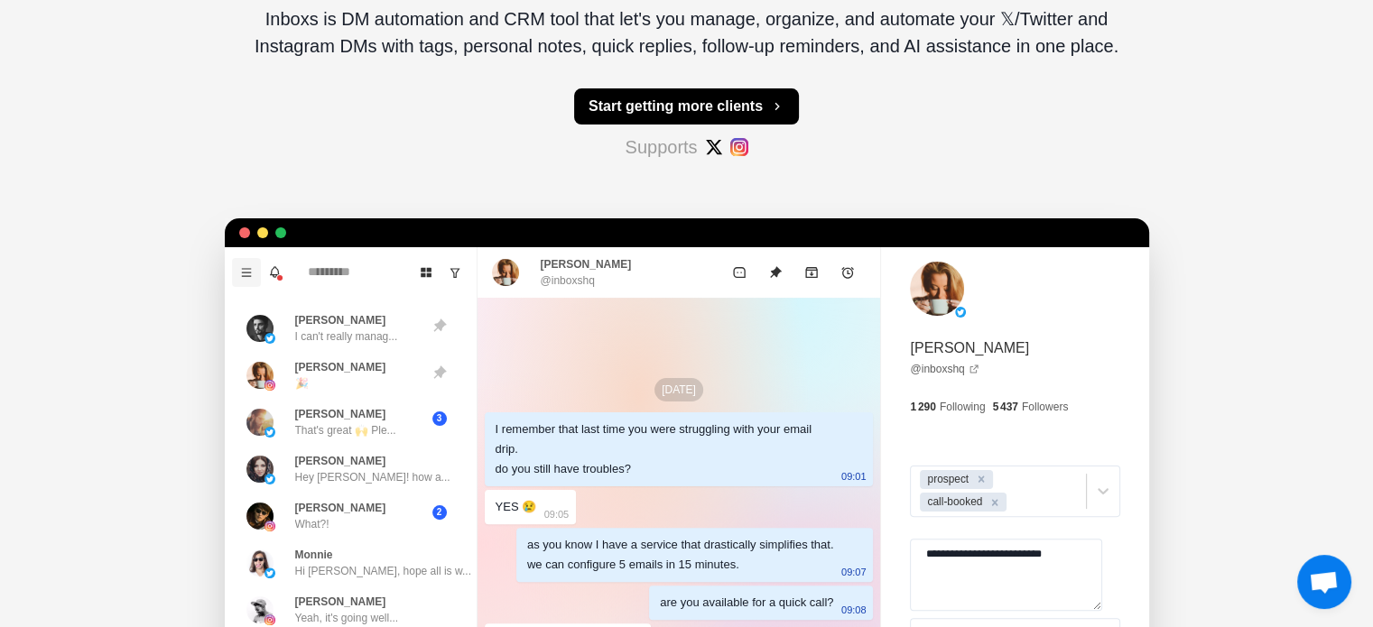
click at [246, 269] on icon "Menu" at bounding box center [246, 272] width 13 height 13
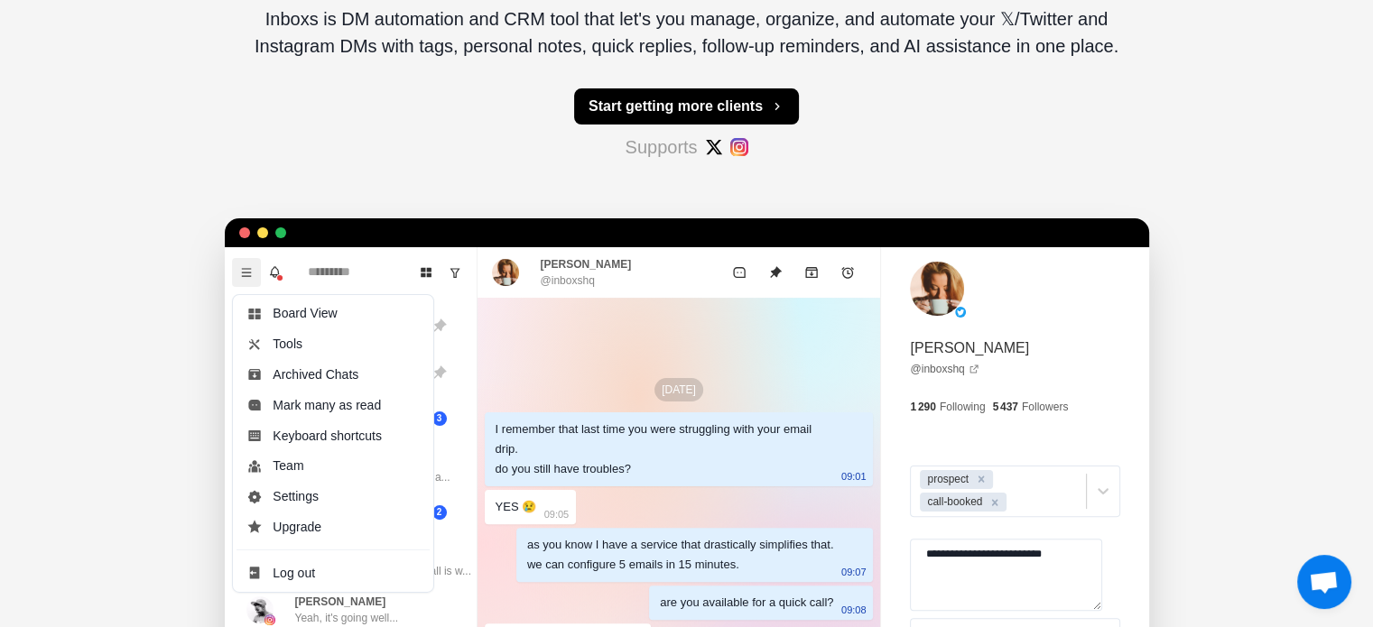
click at [1170, 162] on div "Inboxs Pricing Get started Save time, reply faster, and close more deals by man…" at bounding box center [686, 224] width 1373 height 1132
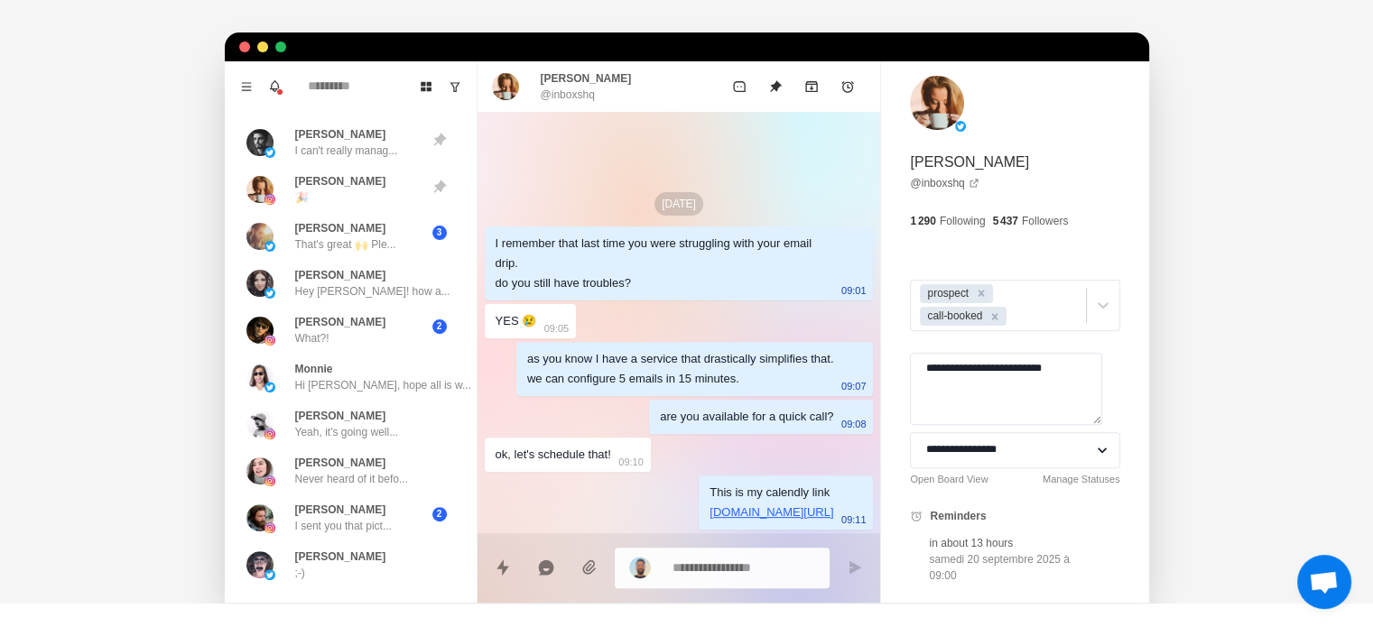
scroll to position [538, 0]
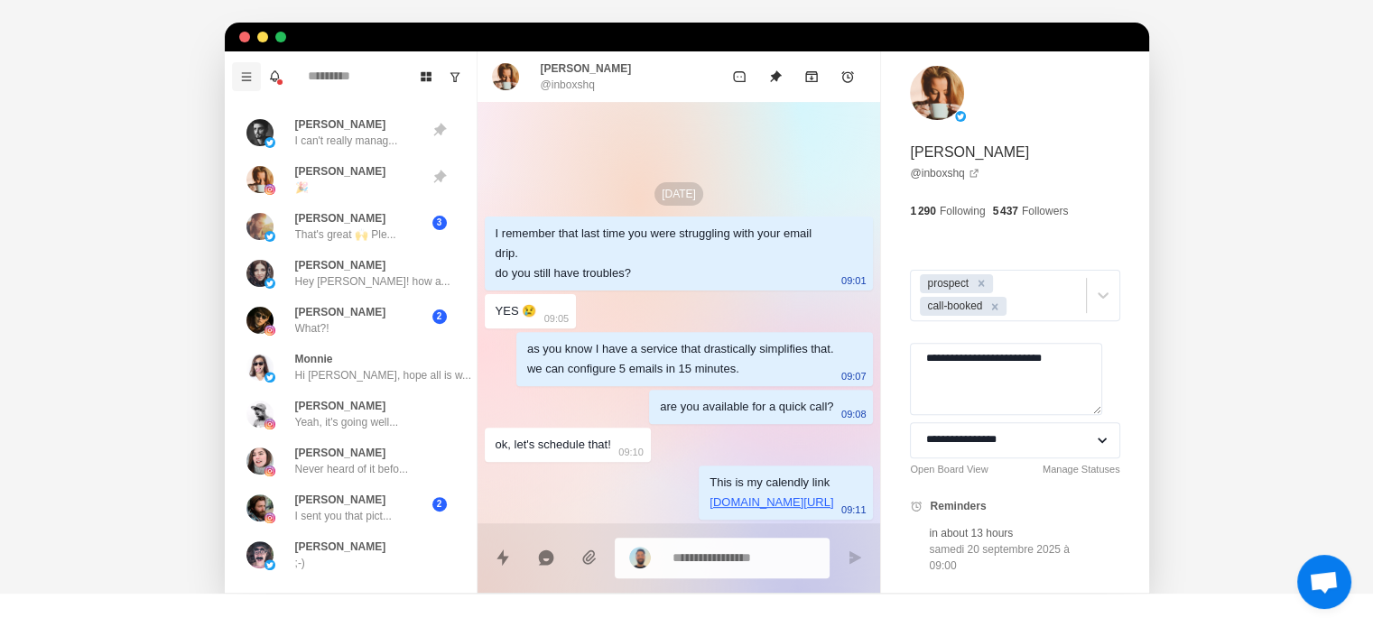
click at [240, 82] on button "Menu" at bounding box center [246, 76] width 29 height 29
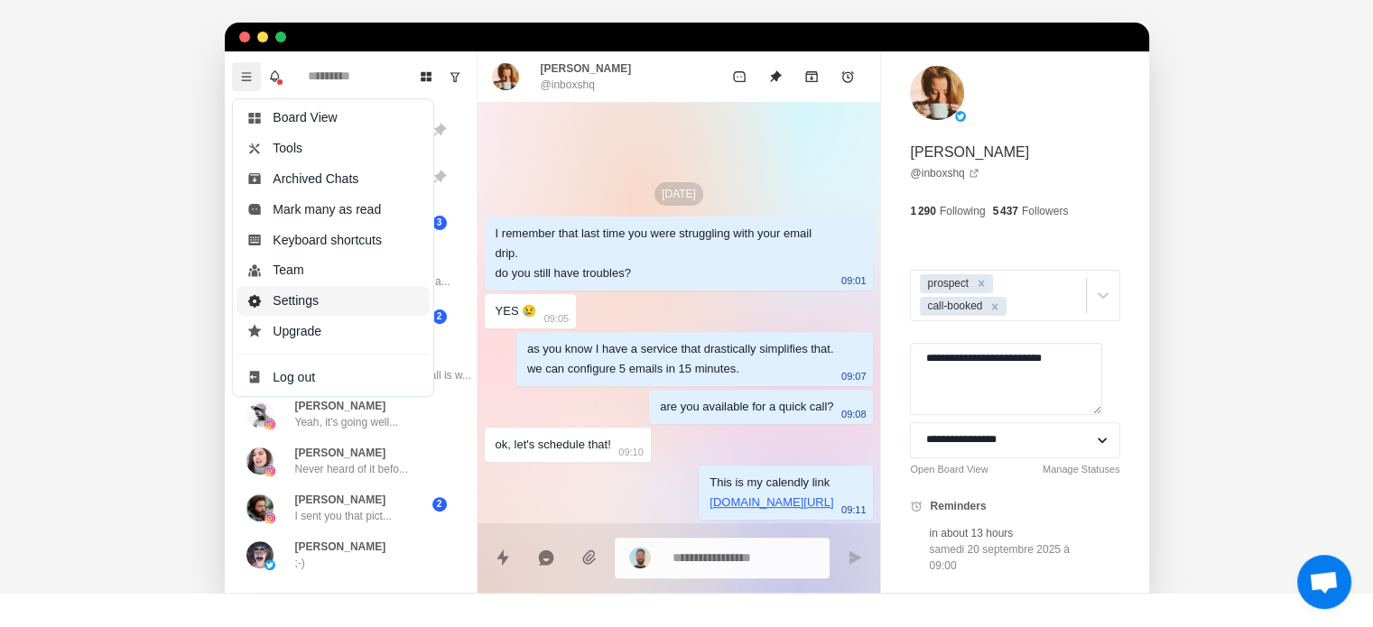
click at [302, 302] on button "Settings" at bounding box center [333, 300] width 193 height 31
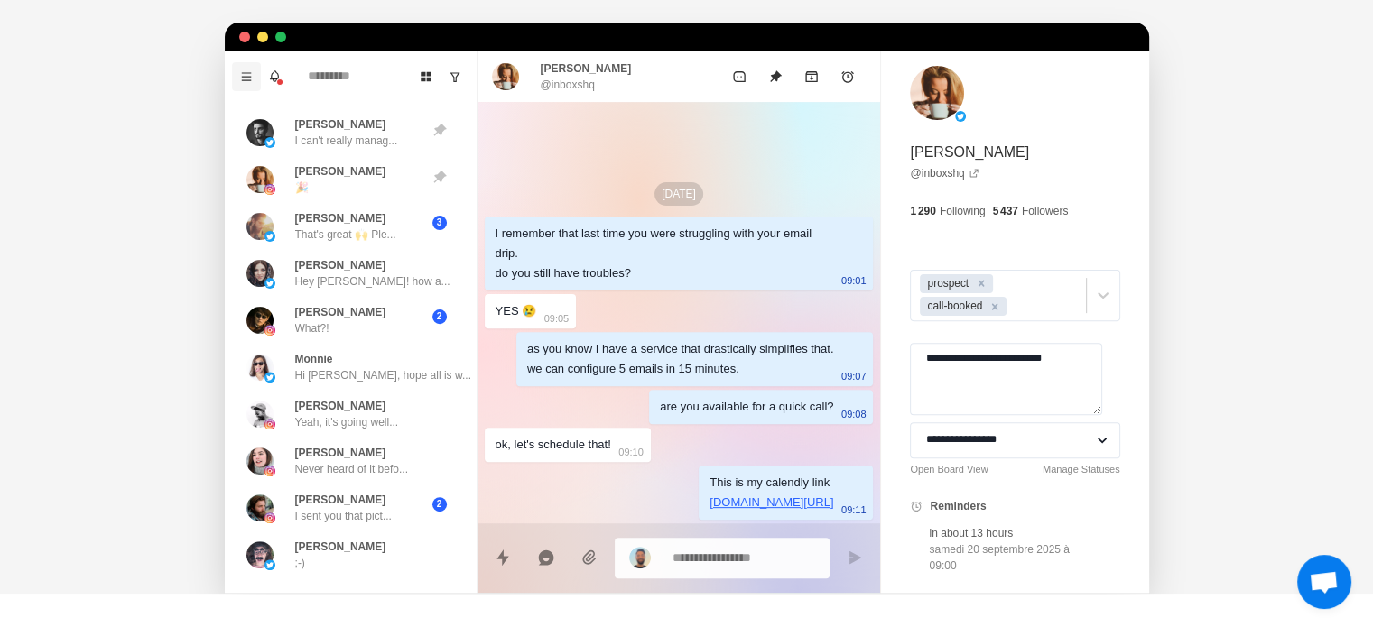
click at [242, 66] on button "Menu" at bounding box center [246, 76] width 29 height 29
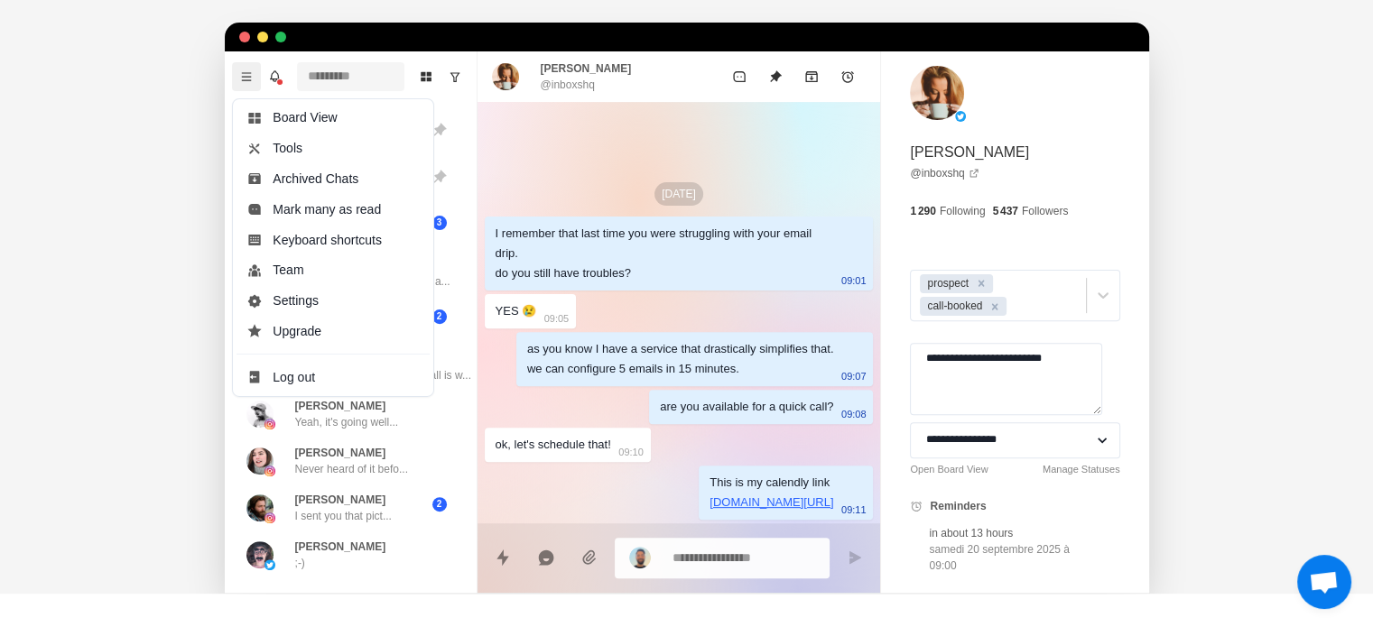
click at [329, 69] on input at bounding box center [350, 76] width 107 height 29
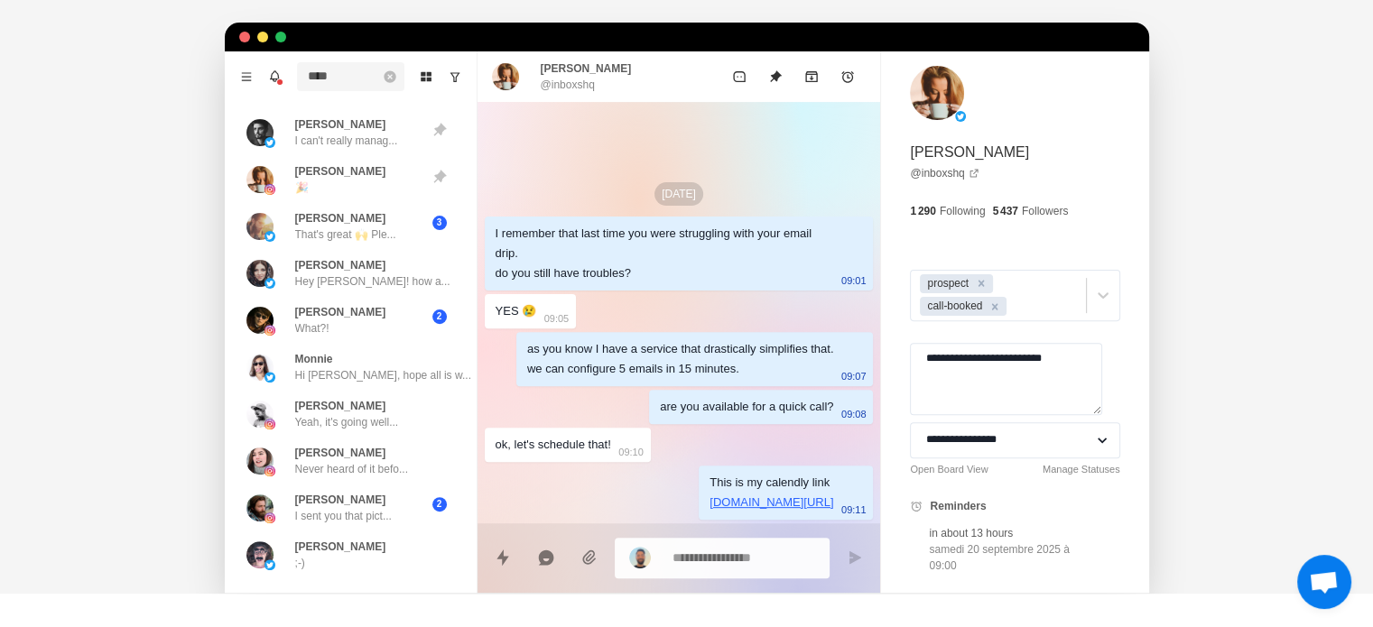
type input "****"
click at [384, 79] on icon "Remove search" at bounding box center [390, 76] width 12 height 12
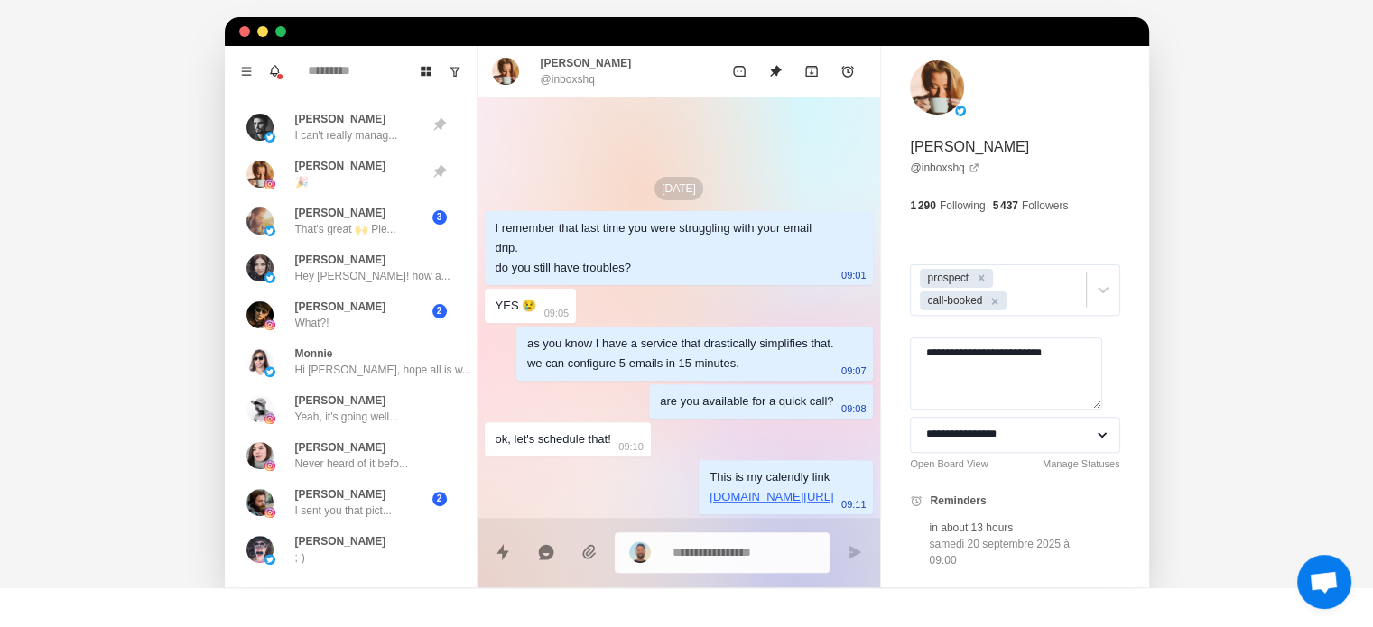
scroll to position [534, 0]
